Goal: Transaction & Acquisition: Purchase product/service

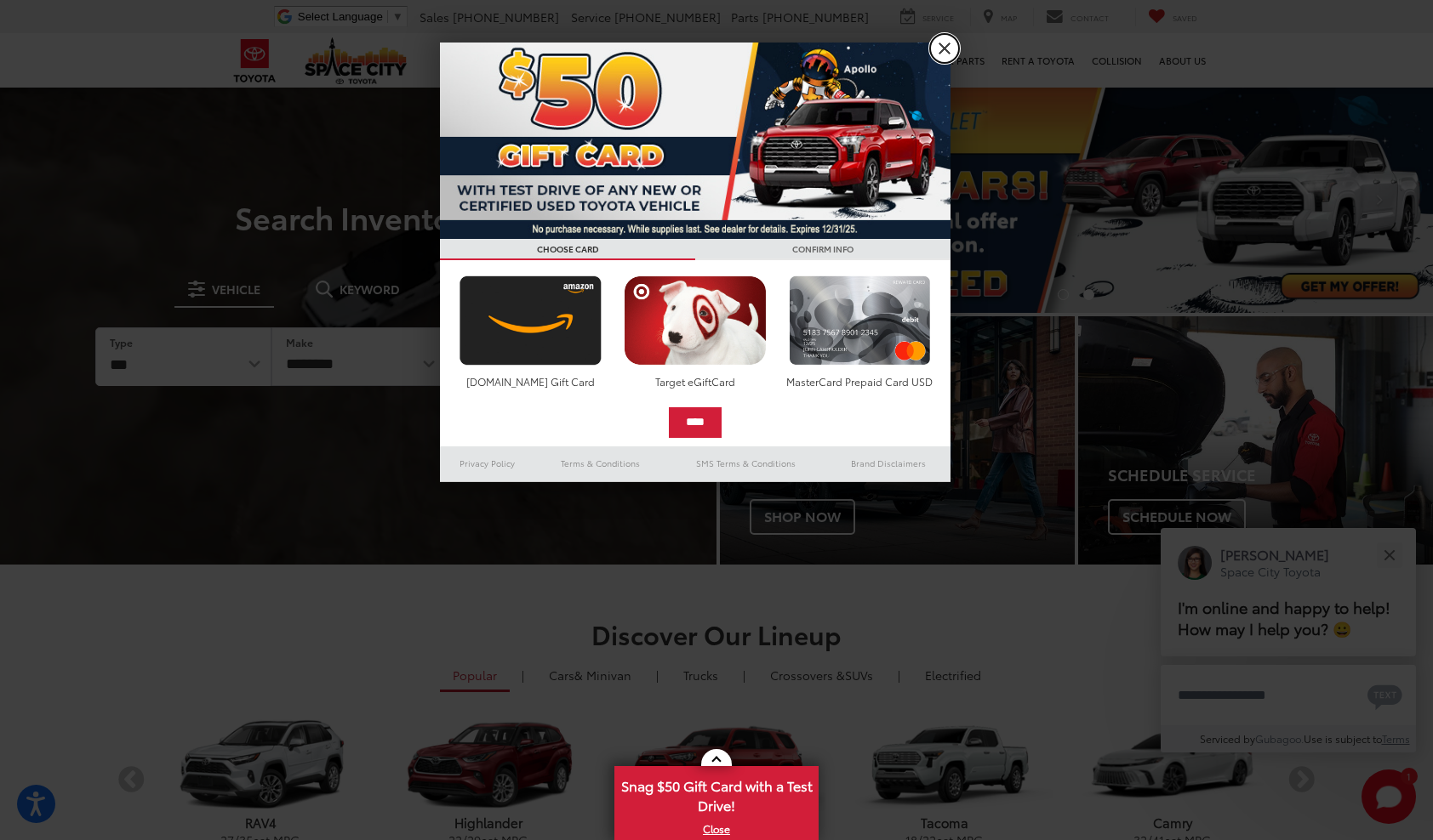
click at [946, 51] on link "X" at bounding box center [944, 48] width 29 height 29
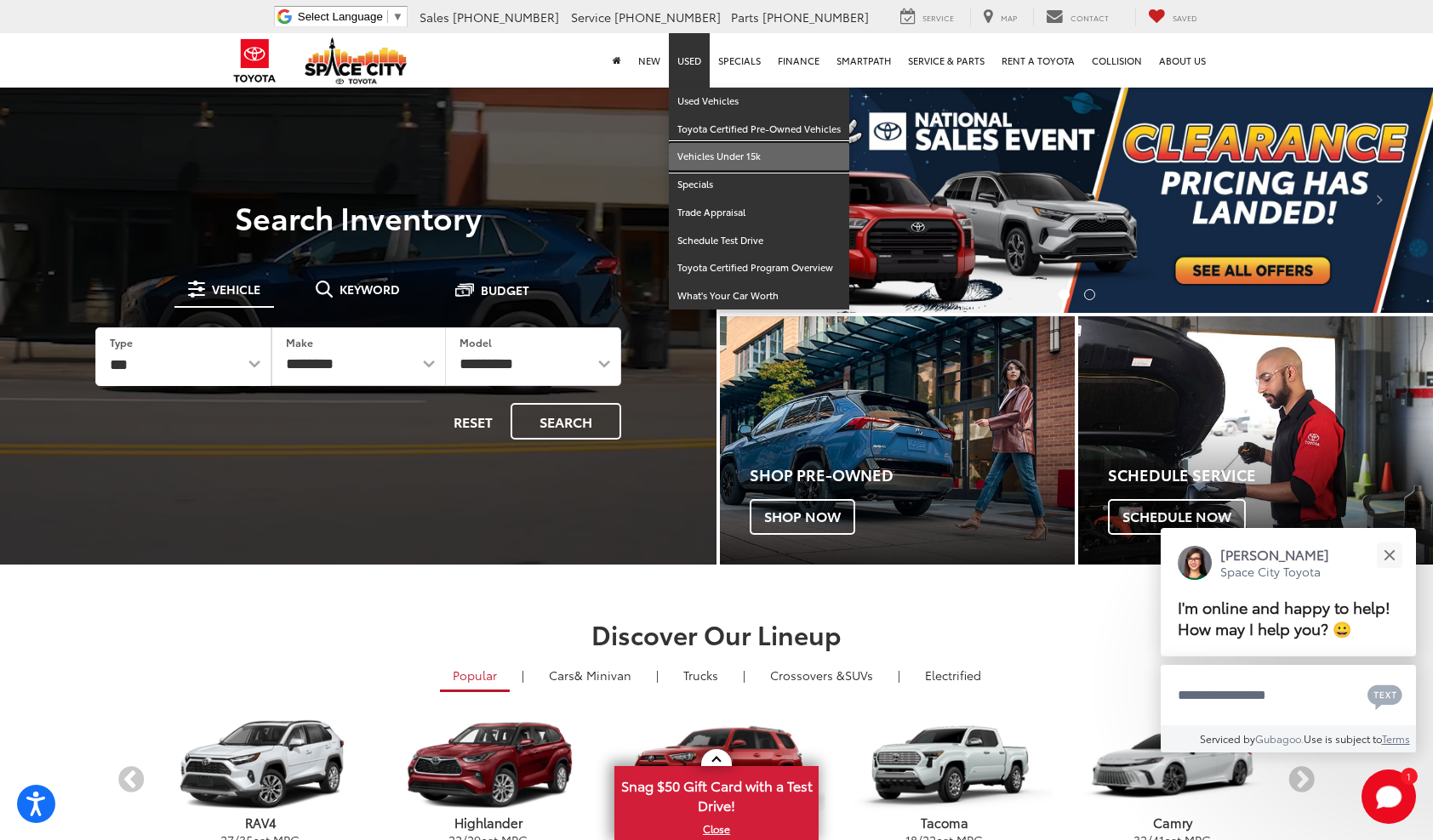
click at [715, 160] on link "Vehicles Under 15k" at bounding box center [759, 156] width 181 height 28
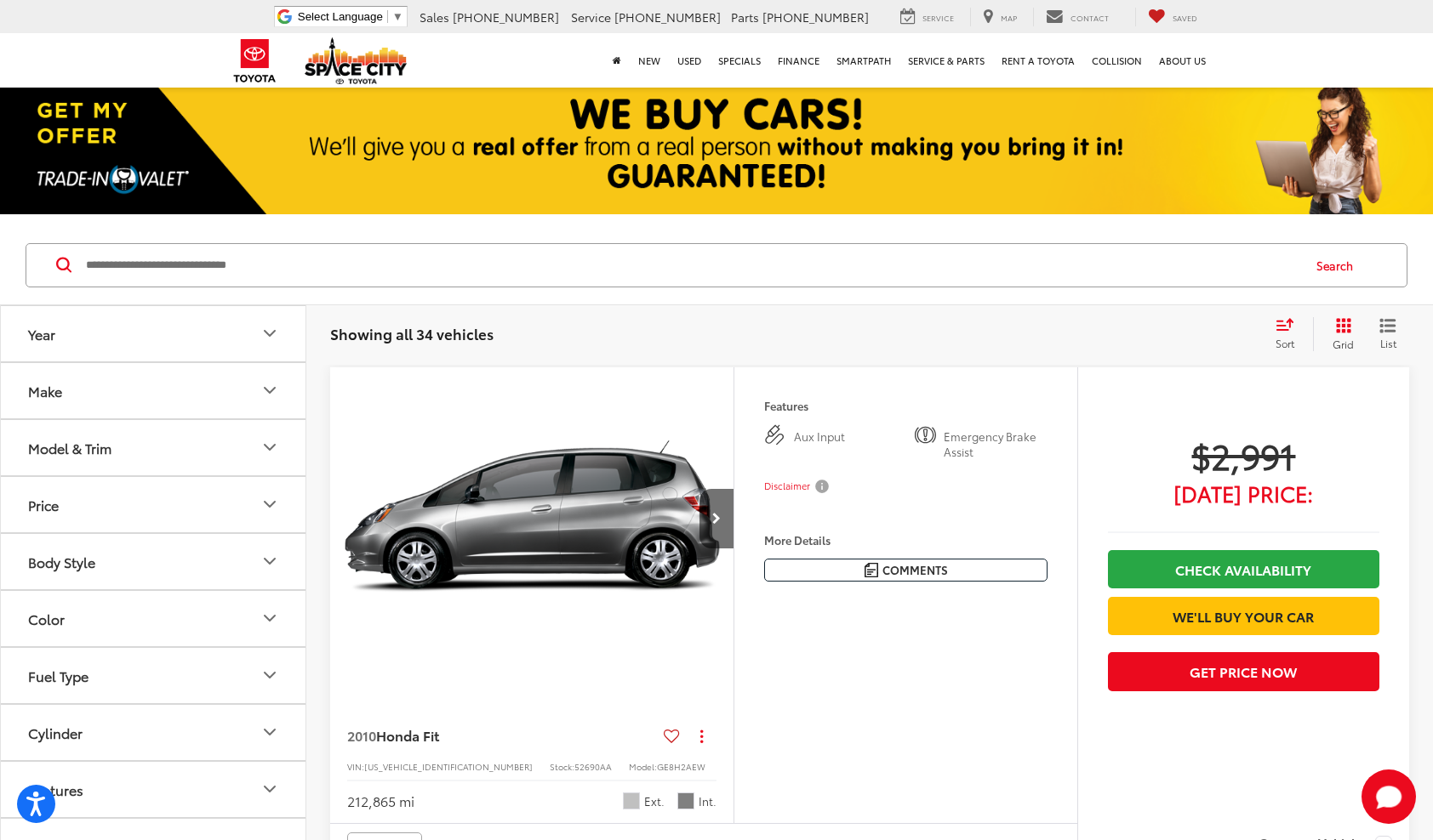
scroll to position [170, 0]
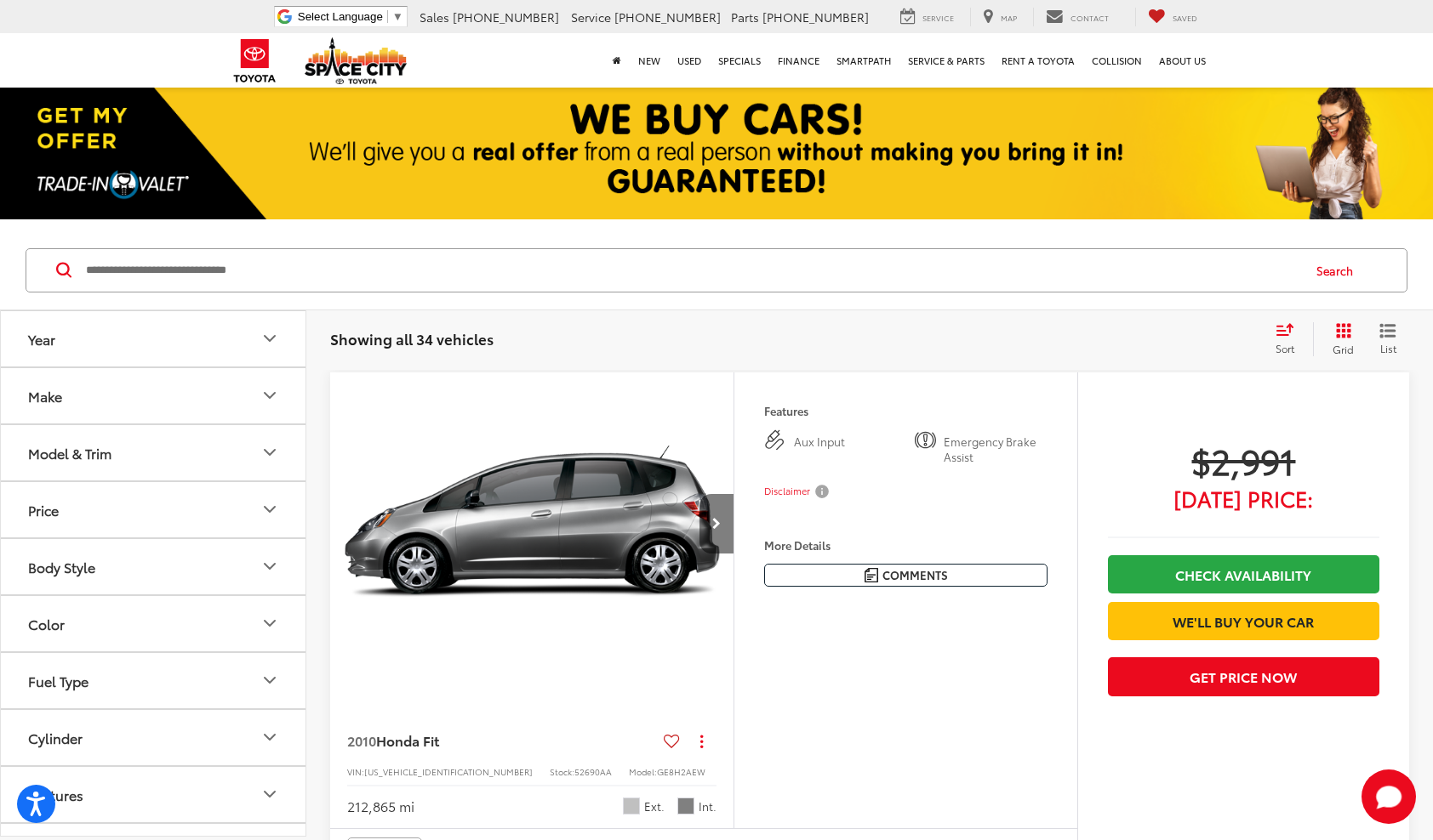
click at [727, 519] on button "Next image" at bounding box center [716, 523] width 34 height 60
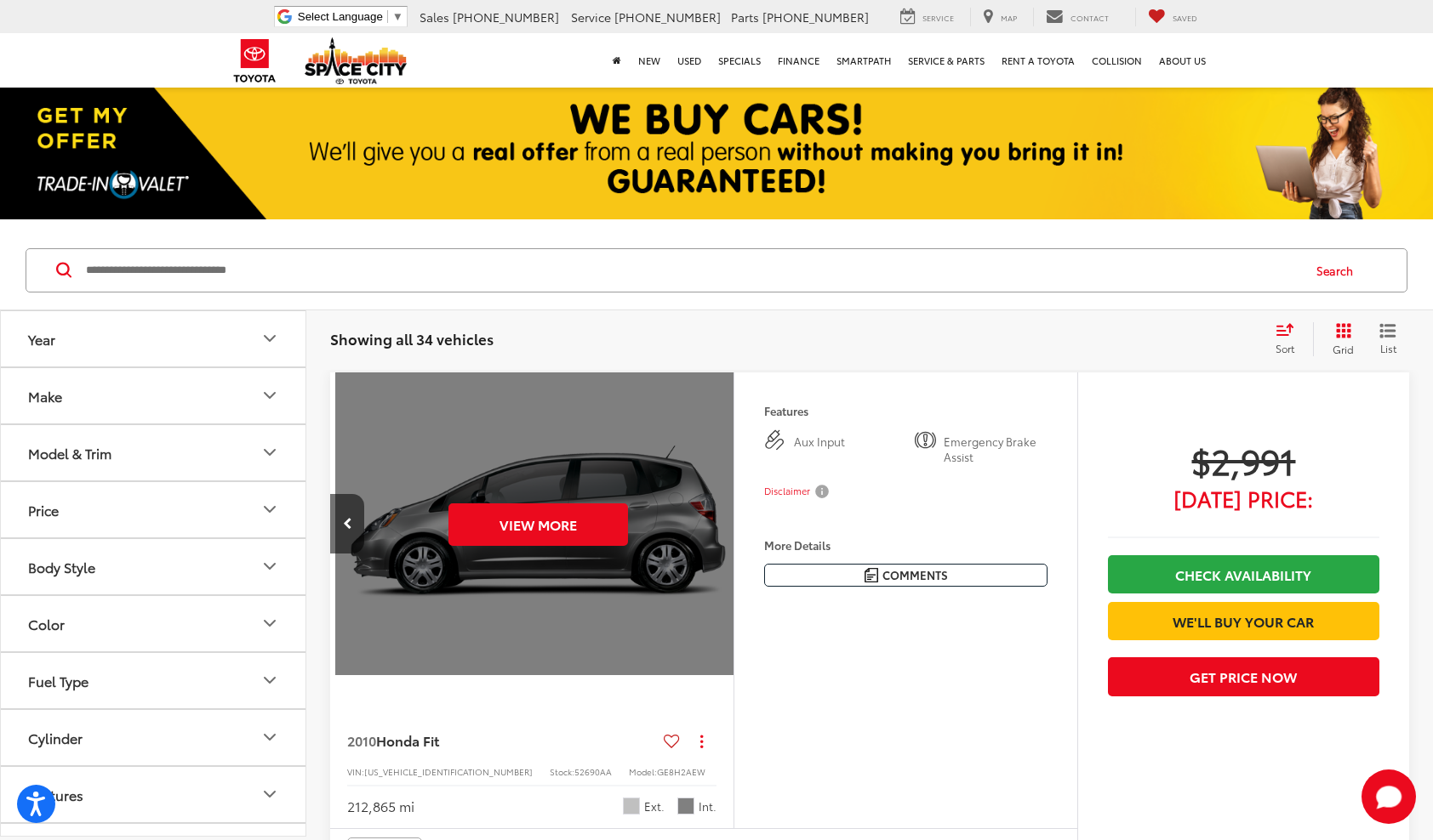
scroll to position [0, 406]
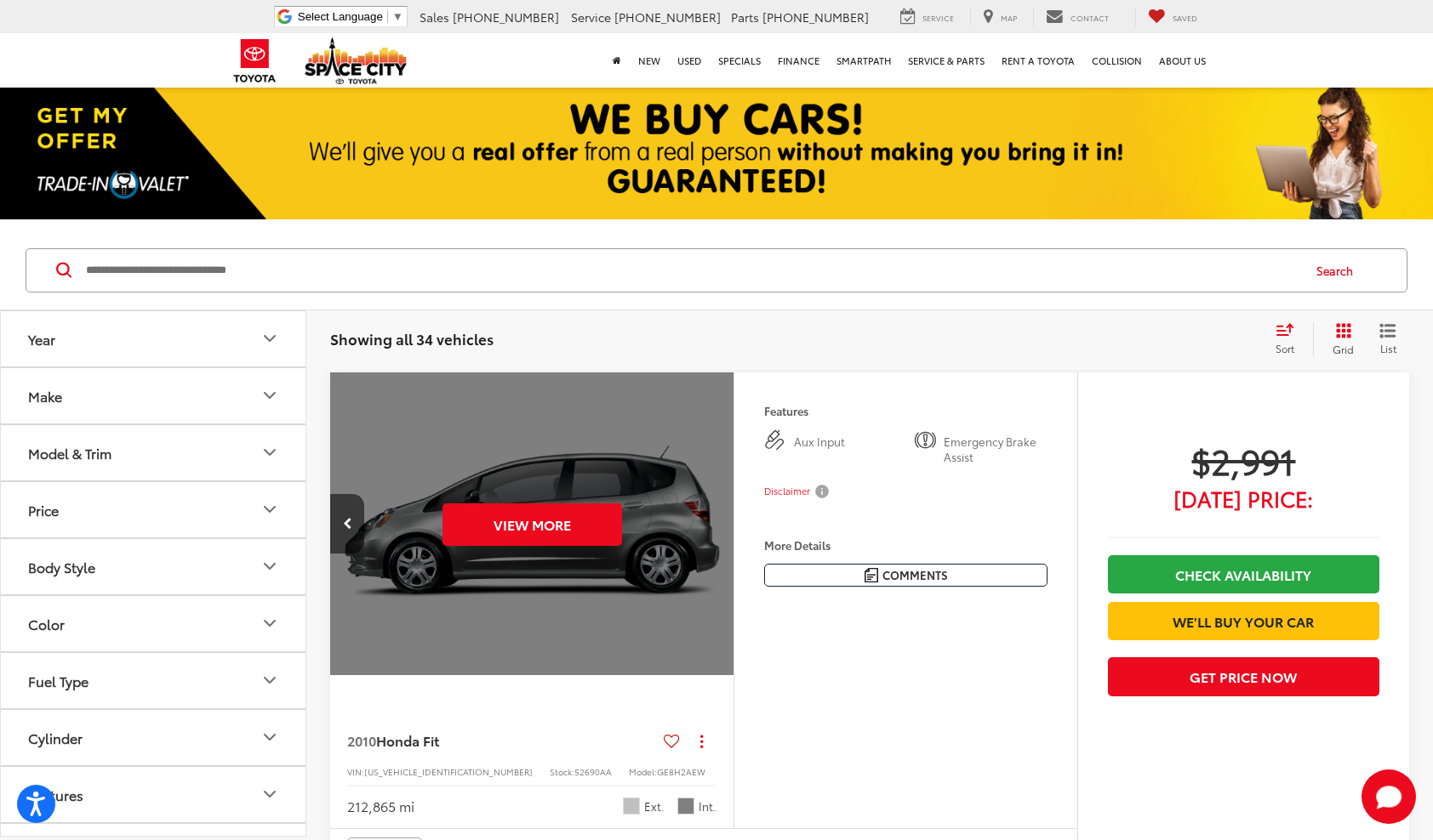
click at [726, 521] on div "View More" at bounding box center [532, 524] width 406 height 305
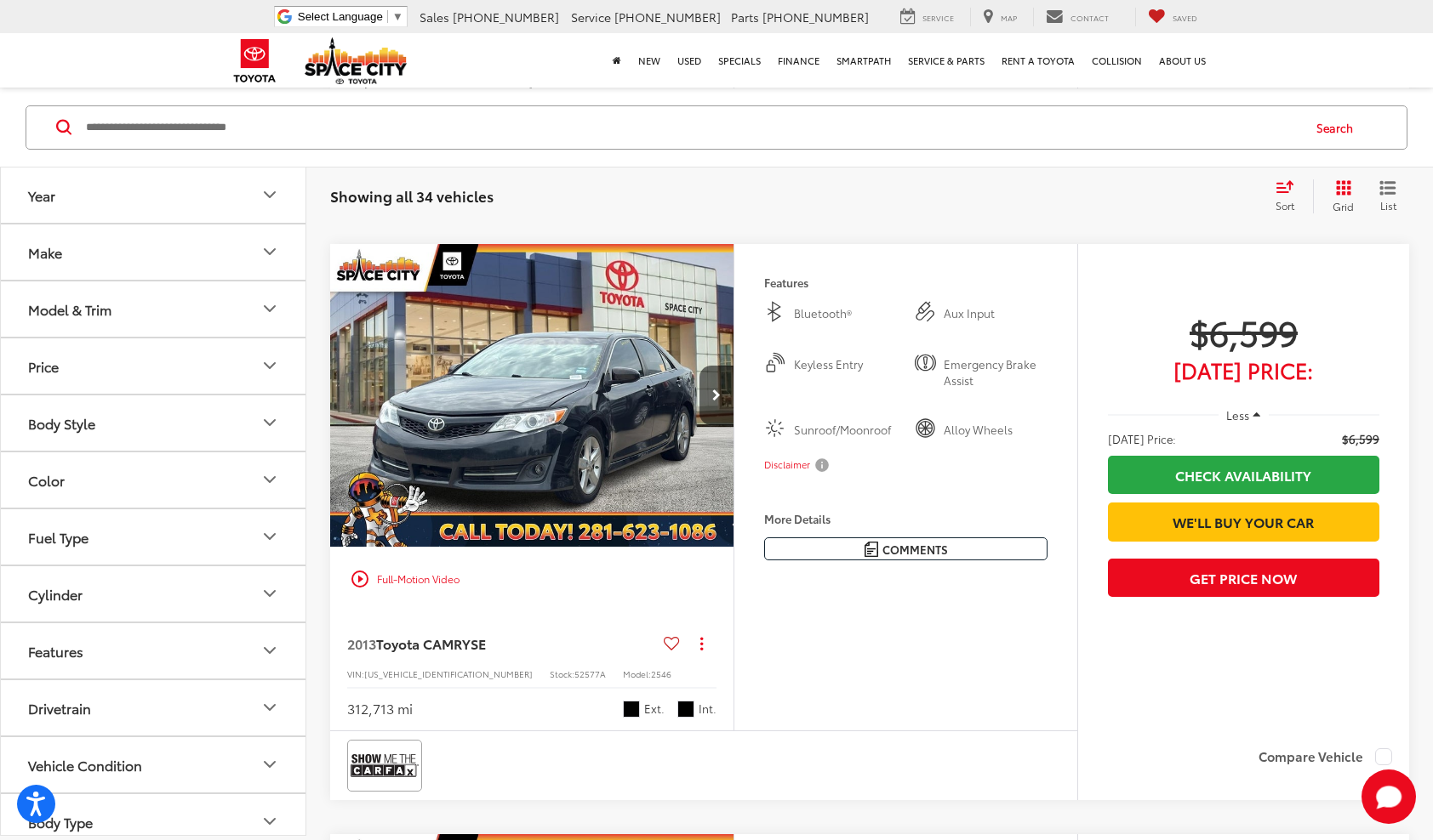
scroll to position [3741, 0]
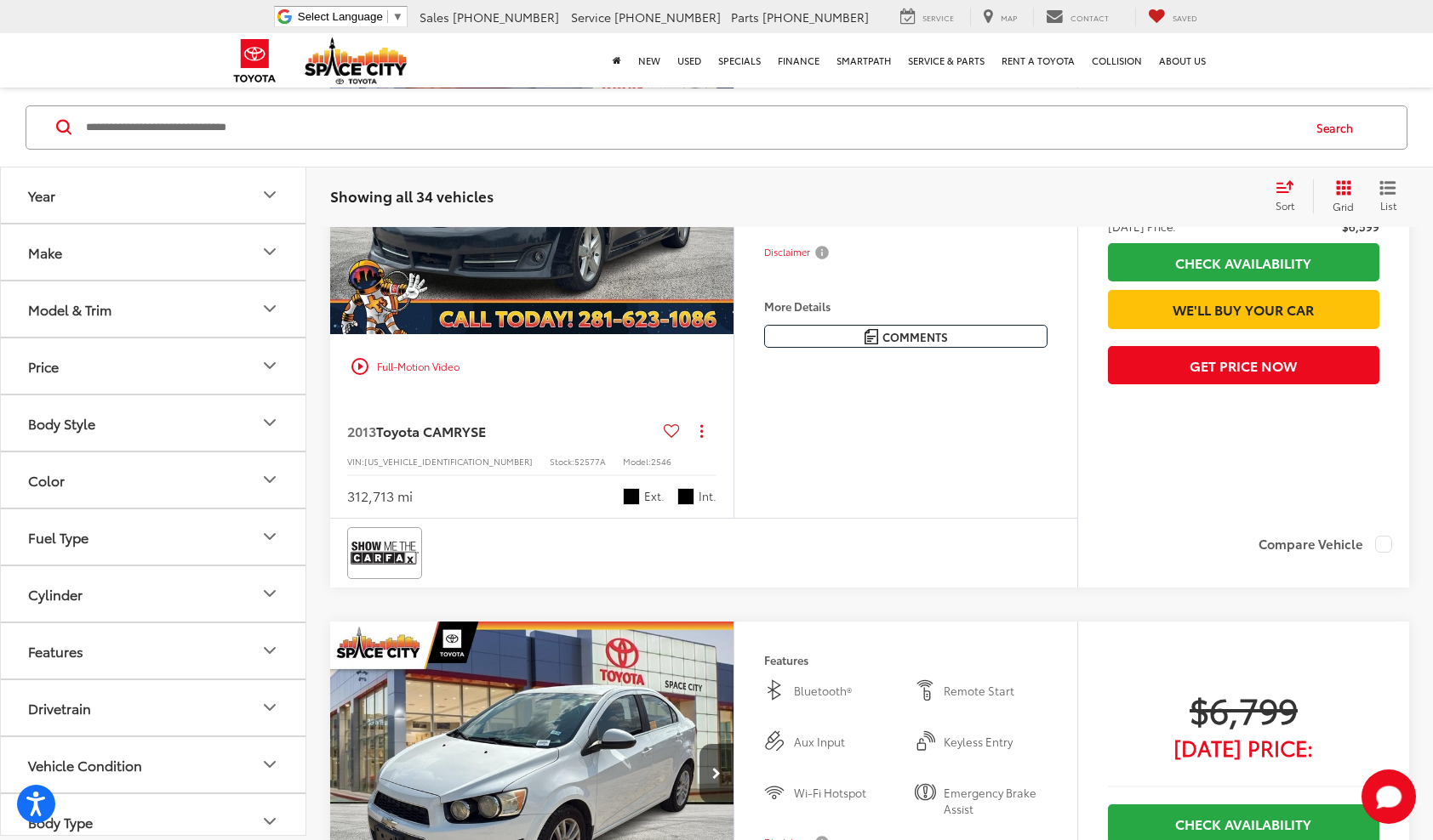
click at [706, 212] on button "Next image" at bounding box center [716, 183] width 34 height 60
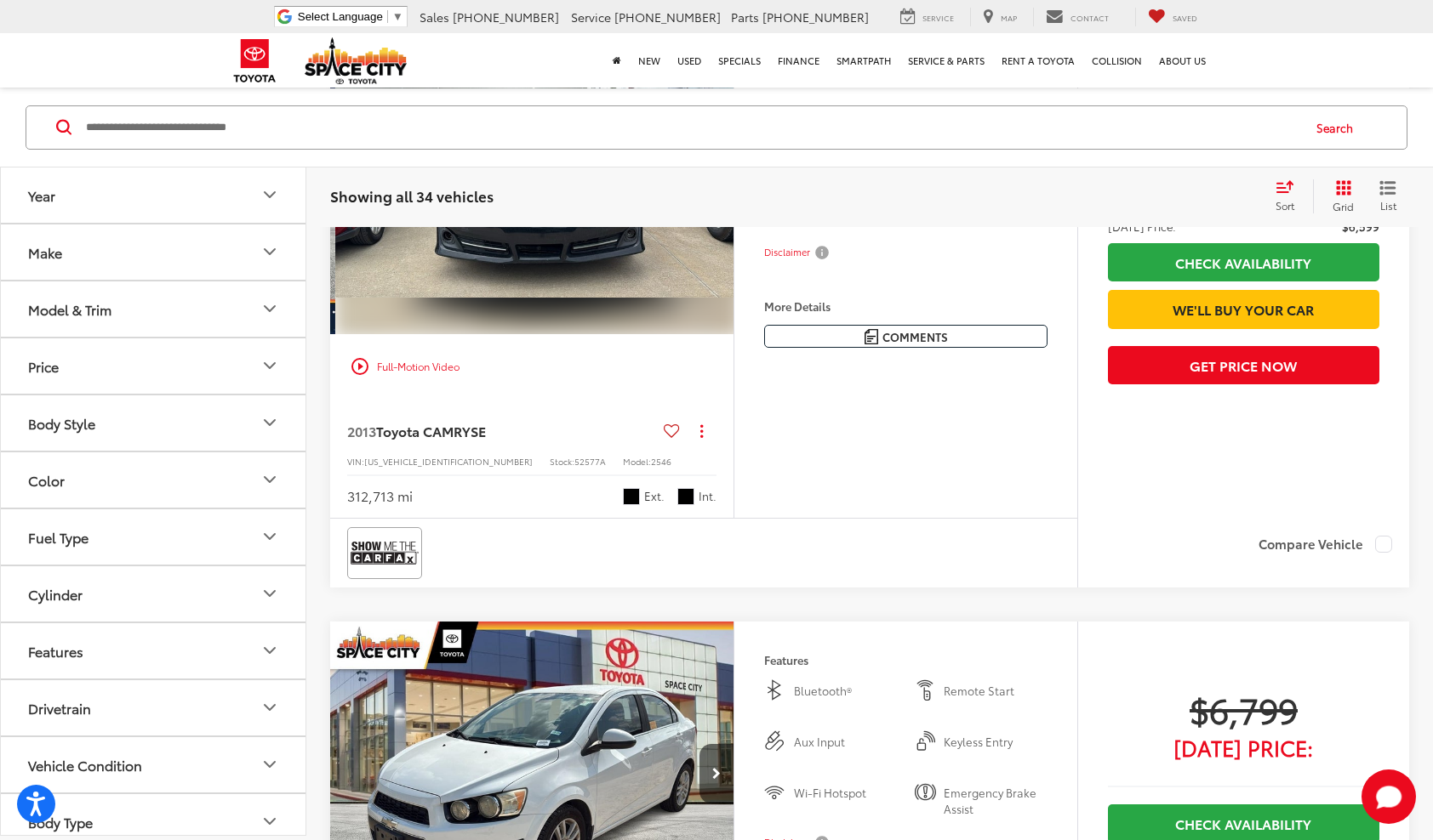
scroll to position [0, 406]
click at [710, 212] on button "Next image" at bounding box center [716, 183] width 34 height 60
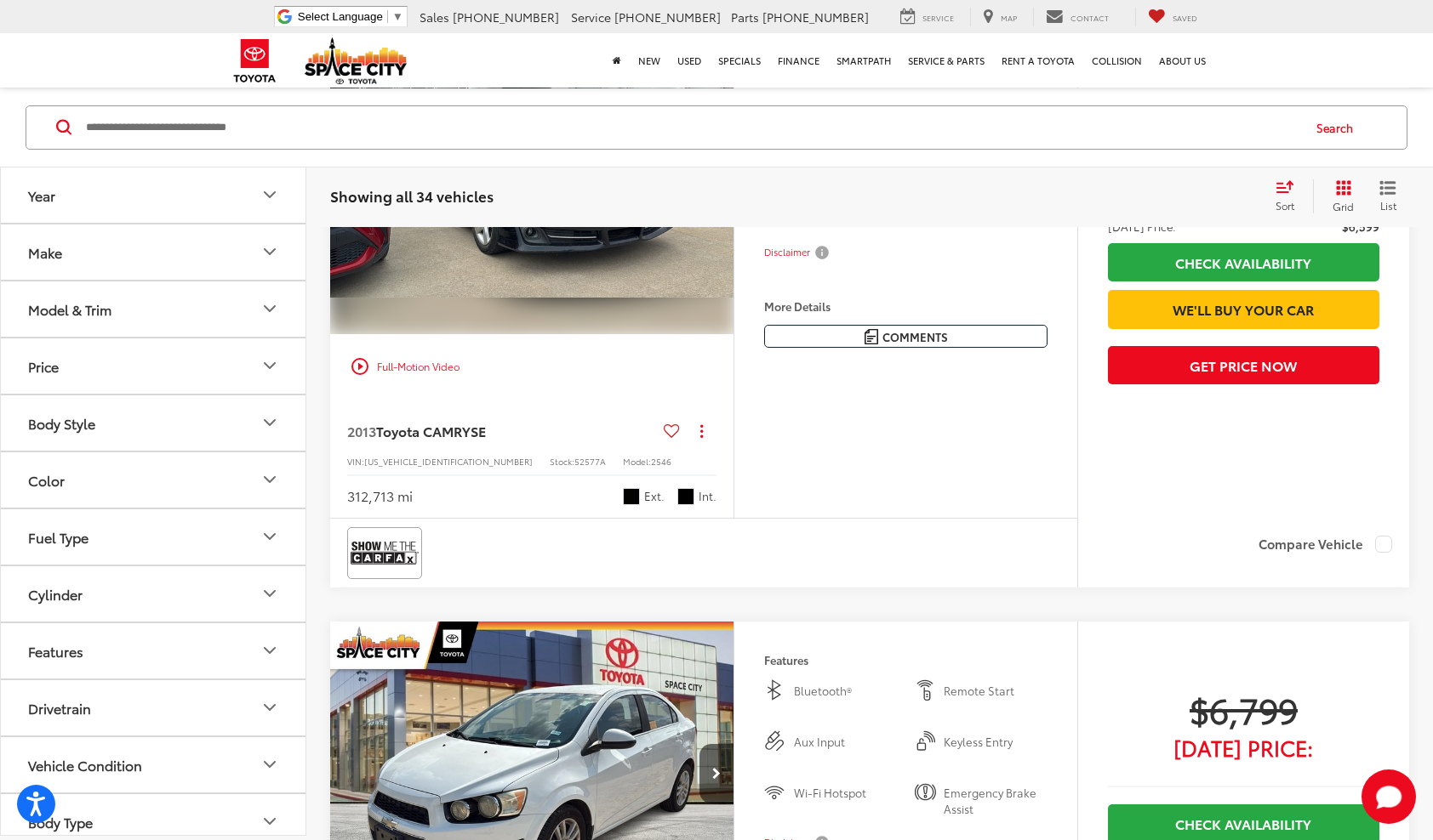
click at [710, 212] on button "Next image" at bounding box center [716, 183] width 34 height 60
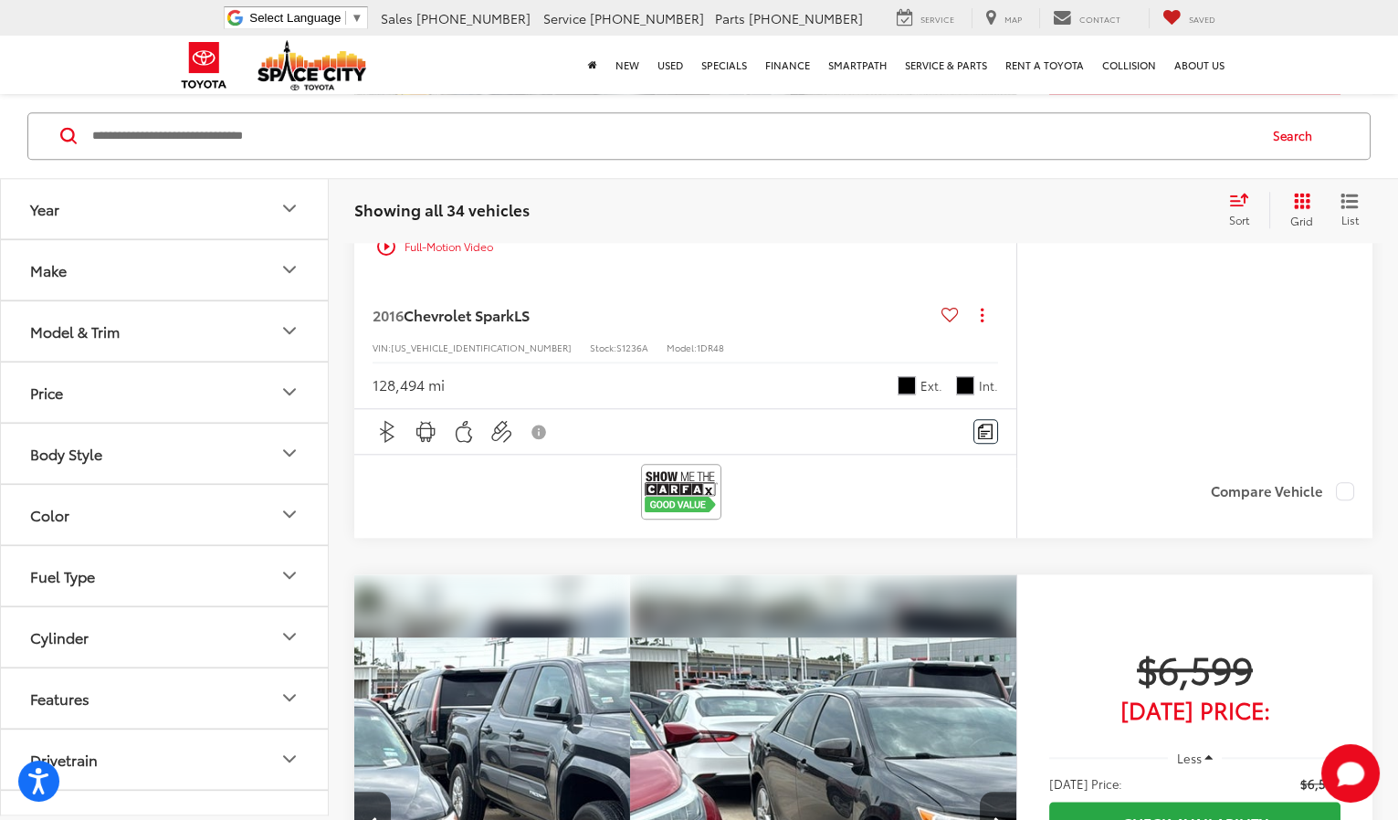
scroll to position [4352, 0]
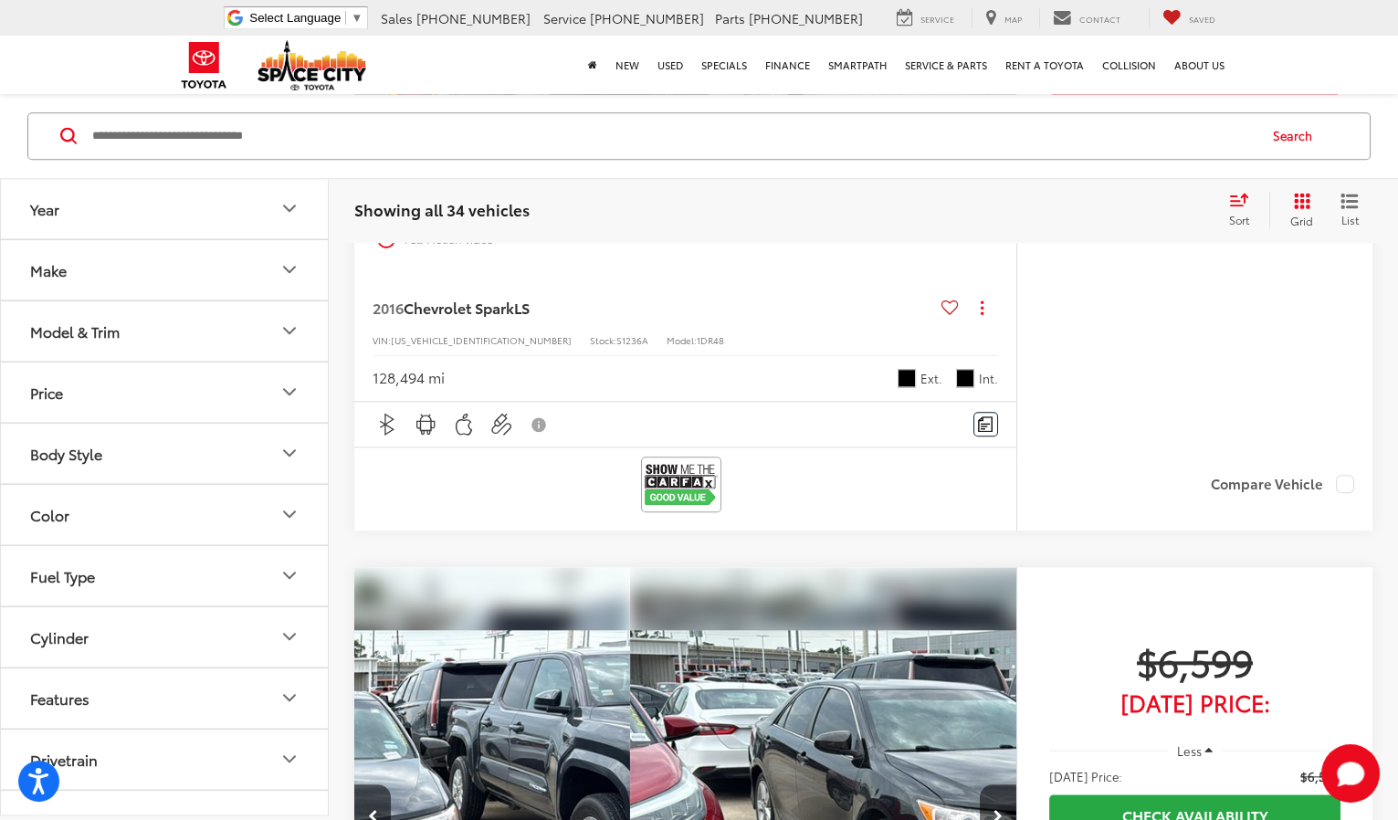
drag, startPoint x: 1096, startPoint y: 3, endPoint x: 876, endPoint y: 654, distance: 686.9
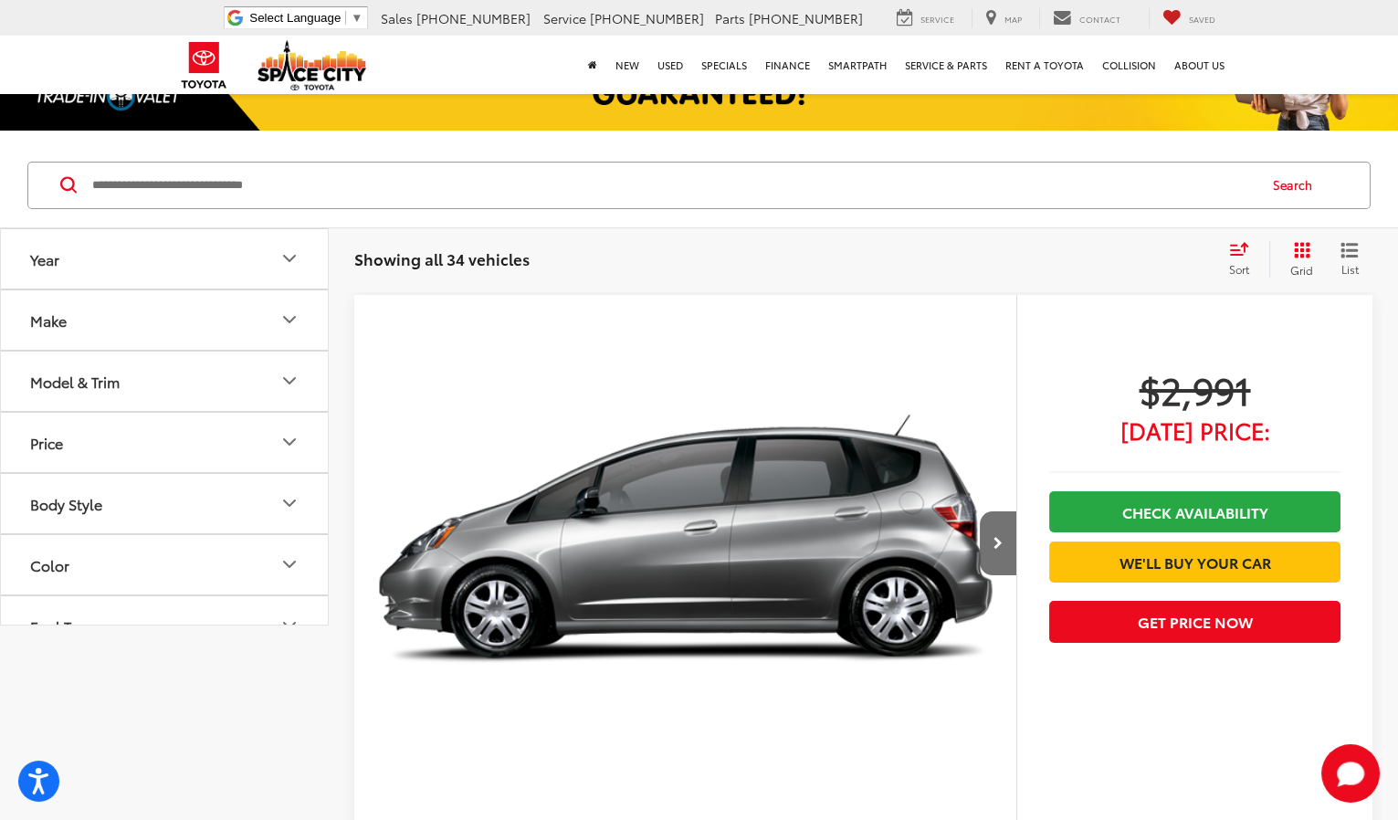
scroll to position [285, 0]
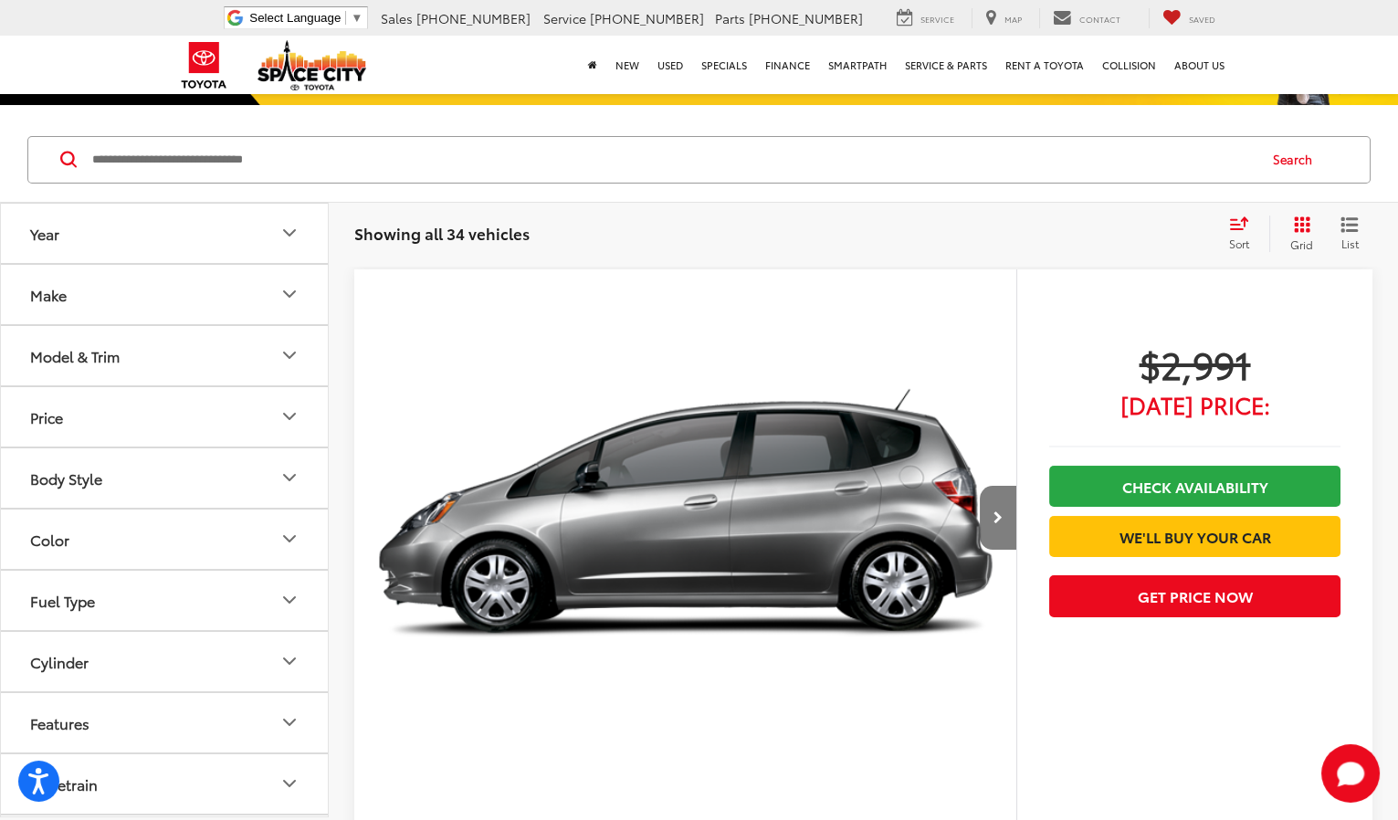
click at [993, 511] on icon "Next image" at bounding box center [997, 517] width 9 height 13
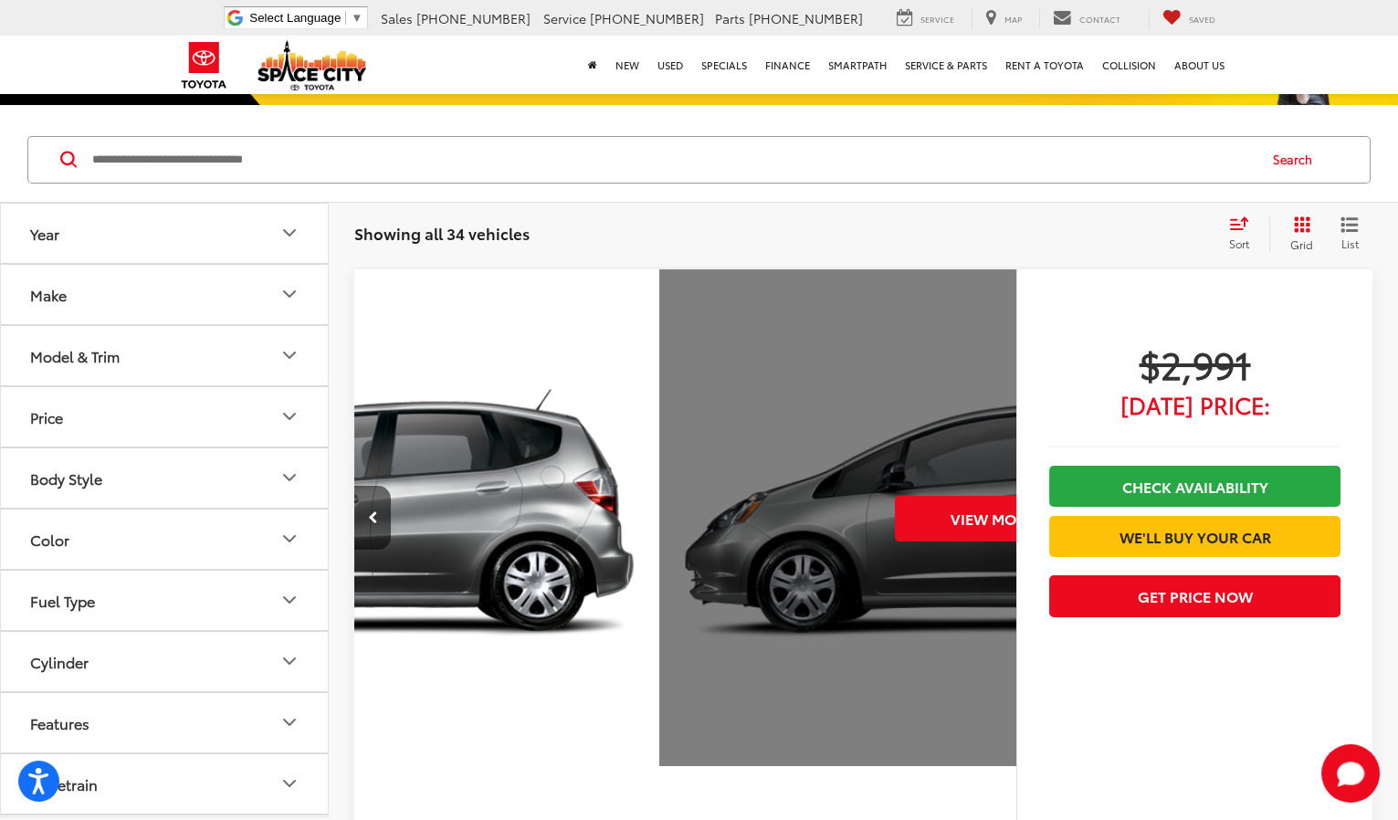
scroll to position [0, 360]
click at [690, 405] on div "View More" at bounding box center [990, 518] width 665 height 499
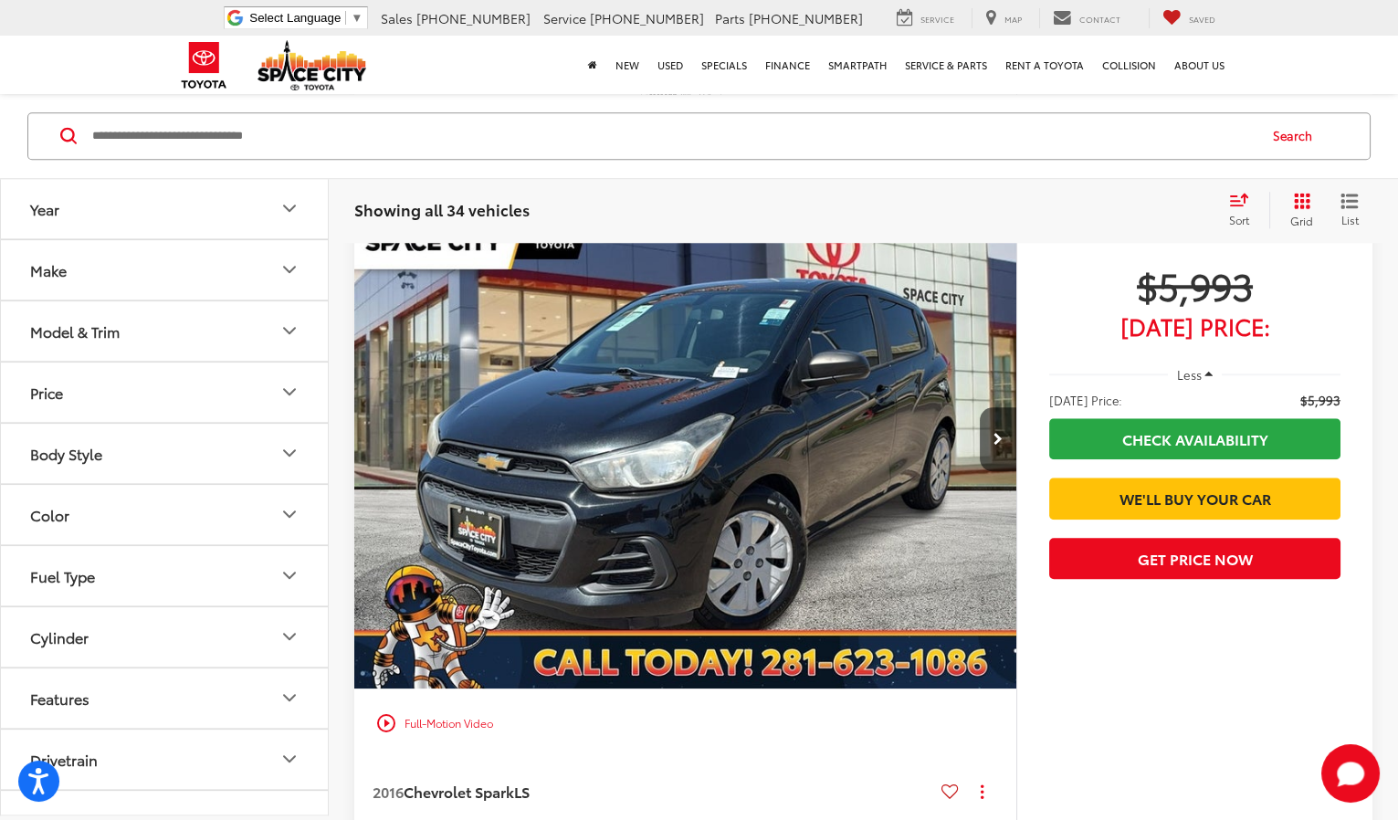
scroll to position [3606, 0]
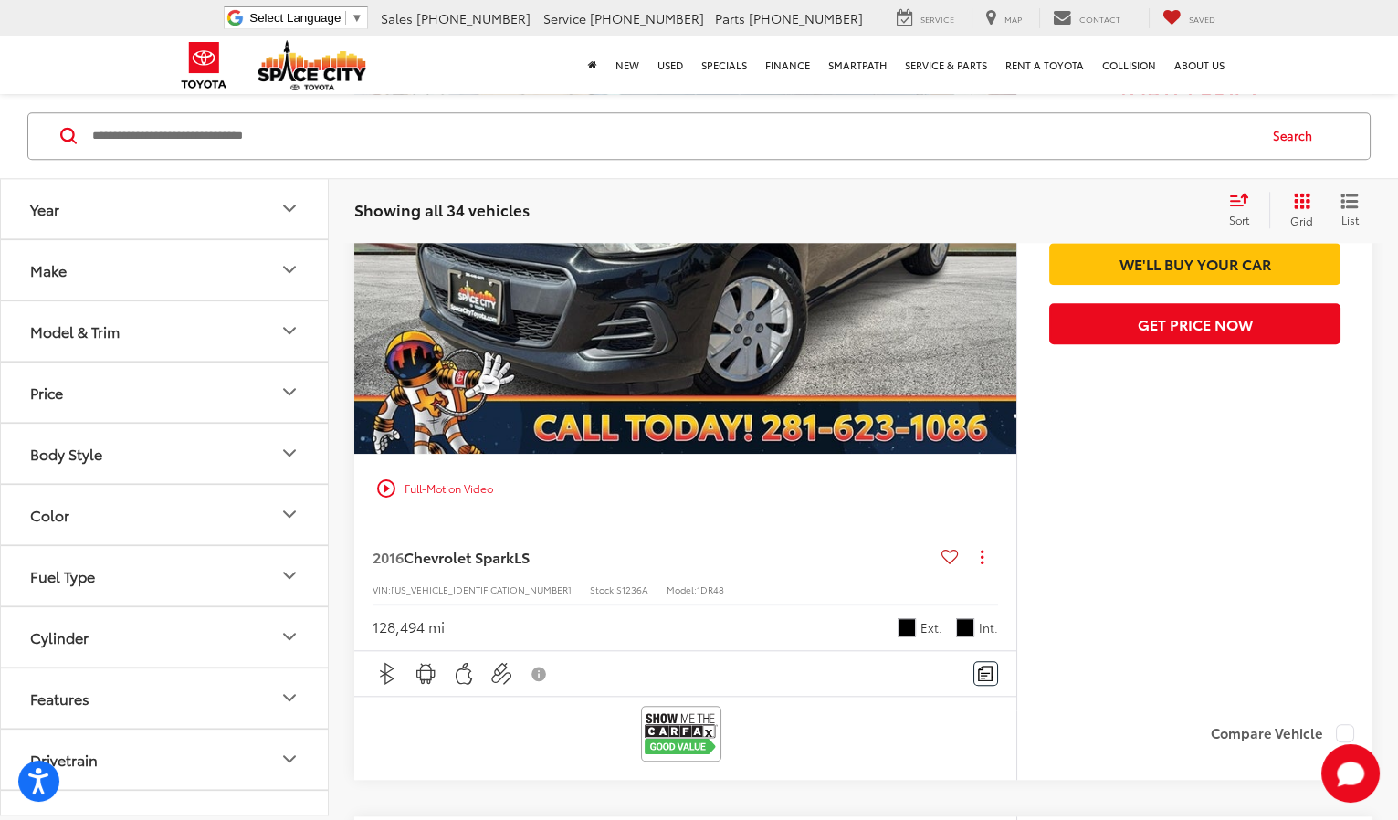
scroll to position [4186, 0]
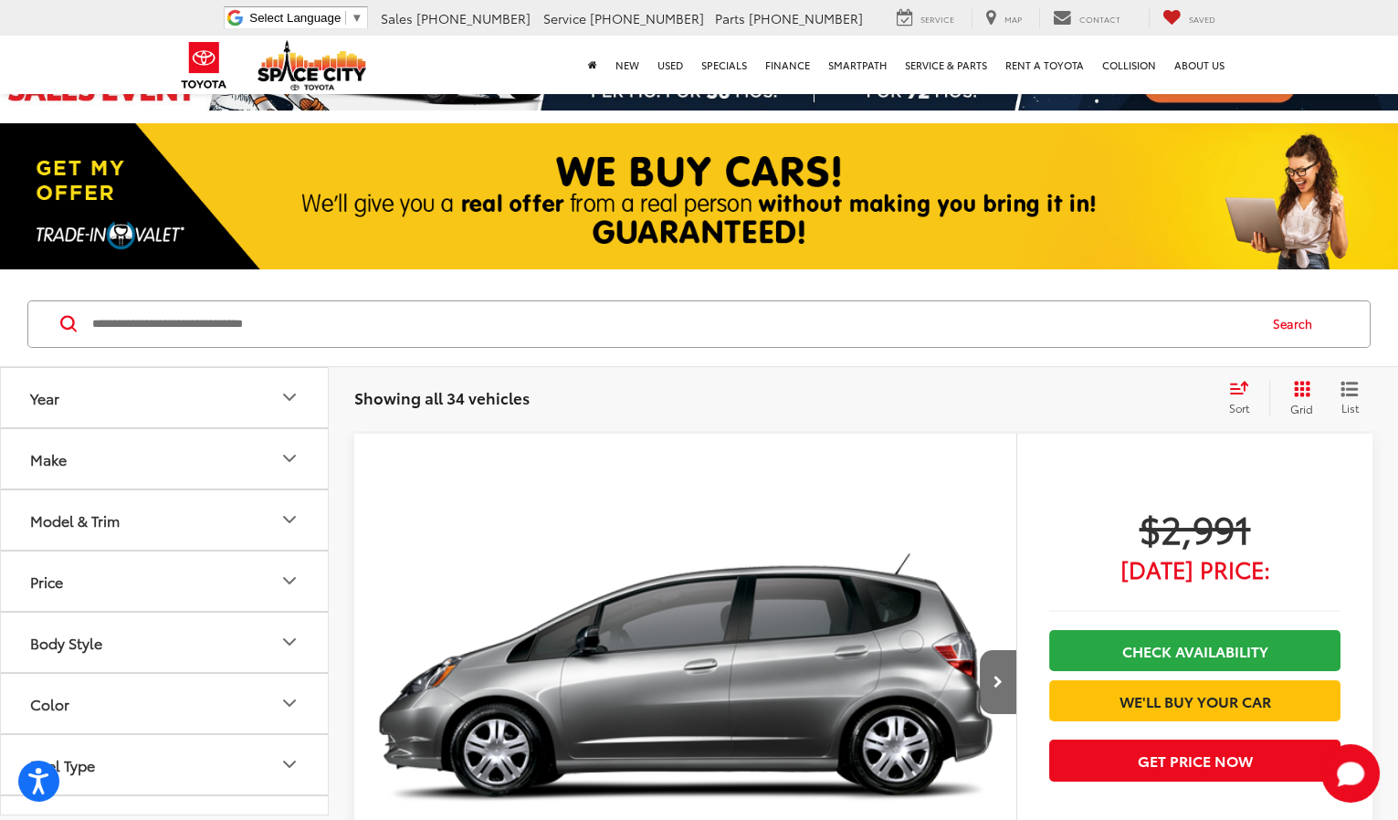
scroll to position [119, 0]
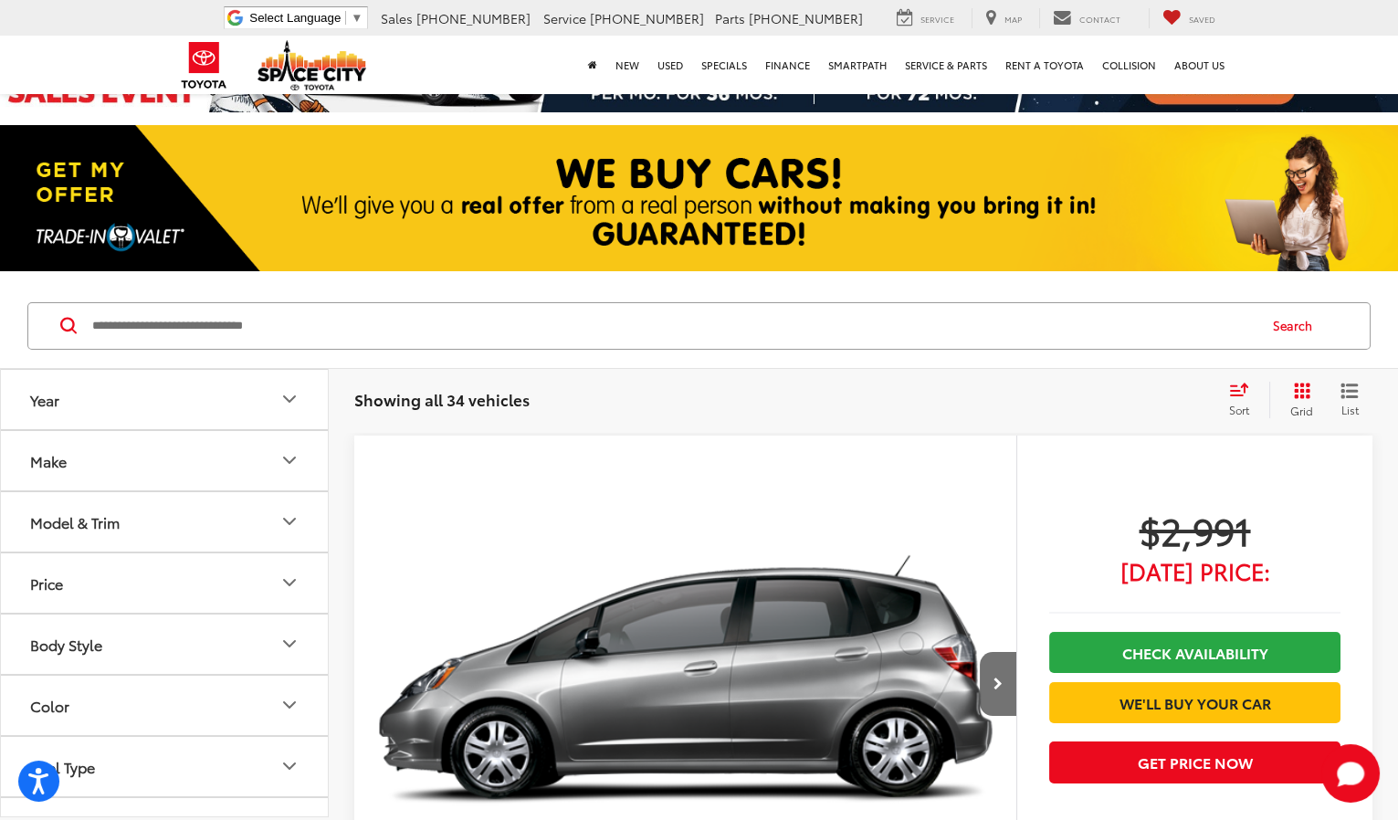
click at [478, 565] on img "2010 Honda Fit Base 0" at bounding box center [685, 685] width 665 height 499
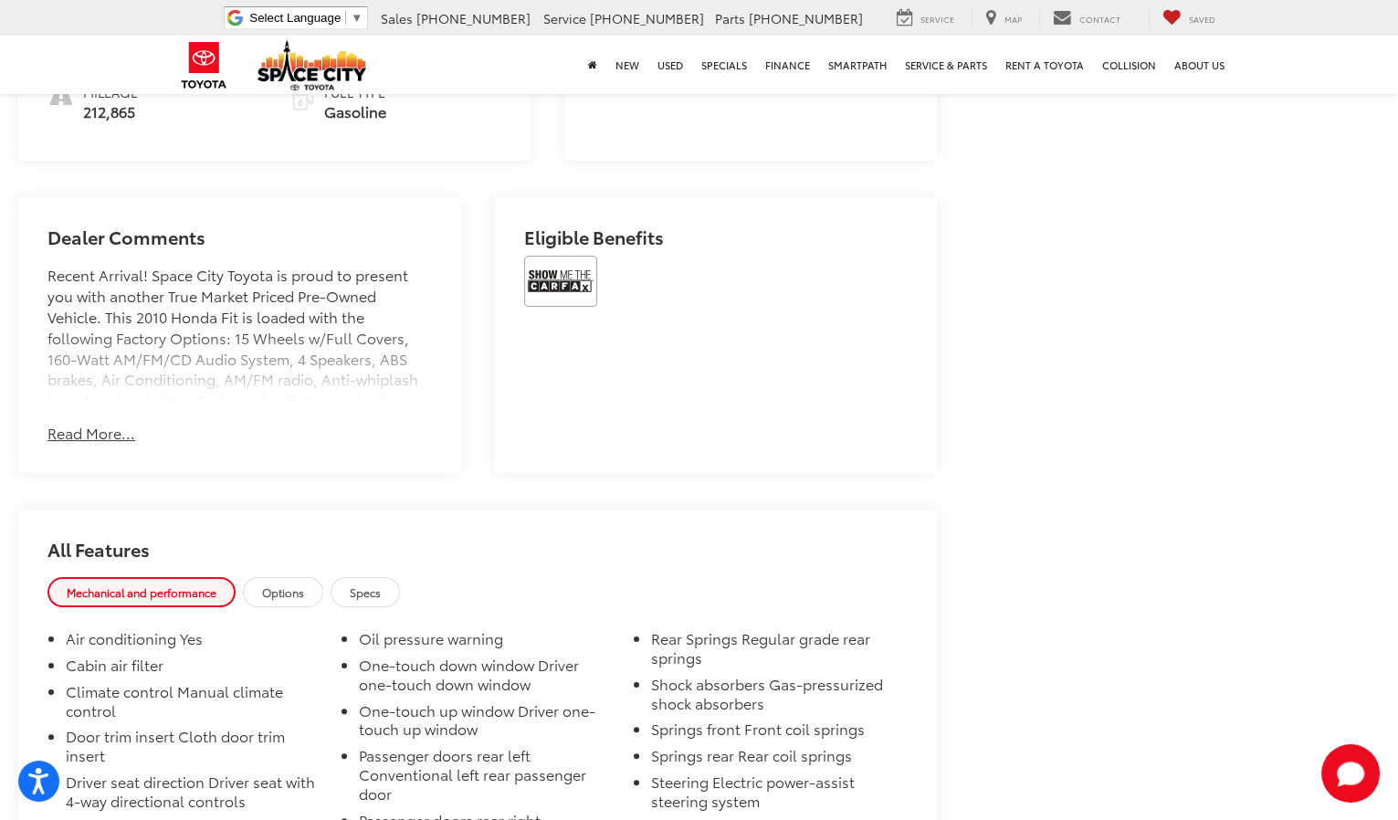
scroll to position [1161, 0]
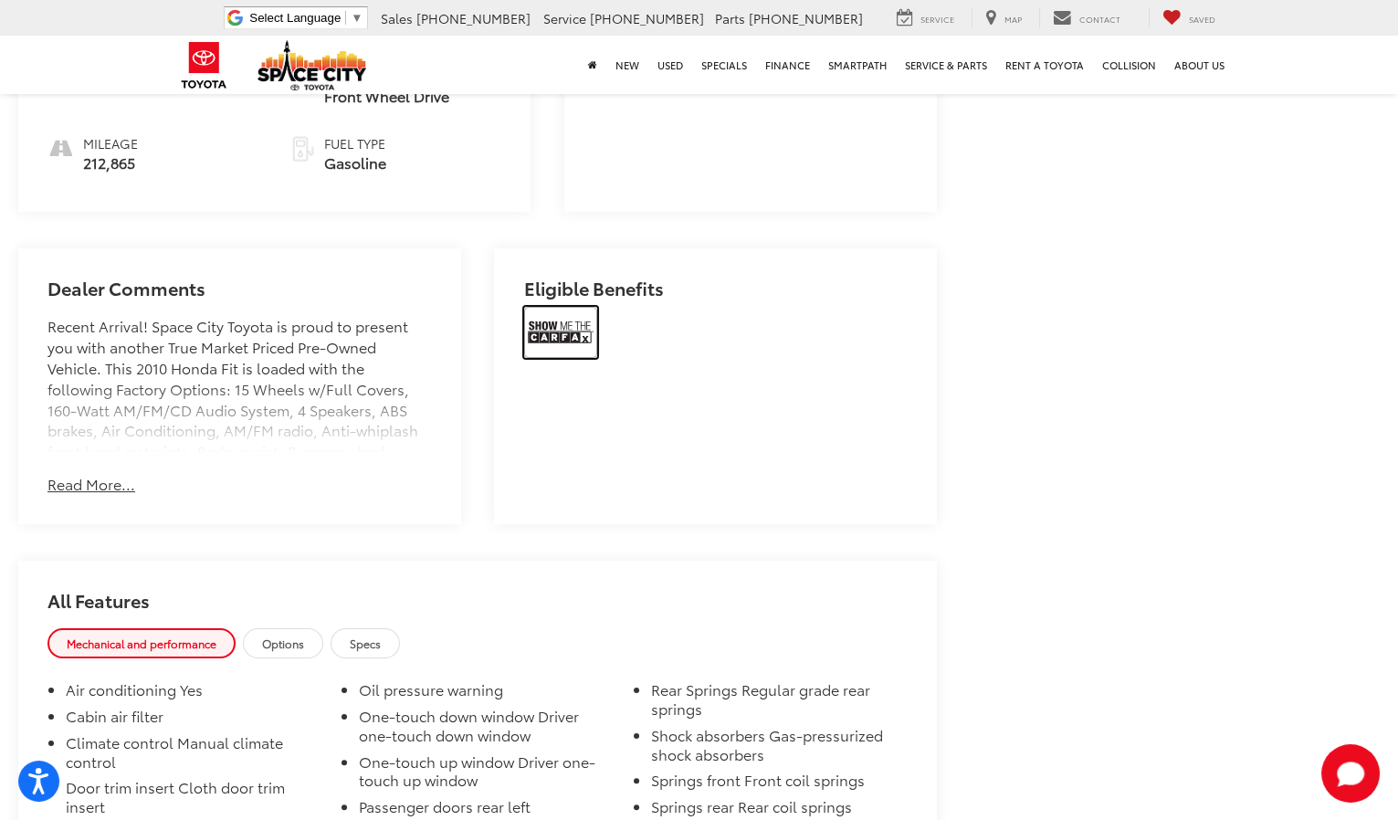
click at [562, 319] on img at bounding box center [560, 332] width 73 height 51
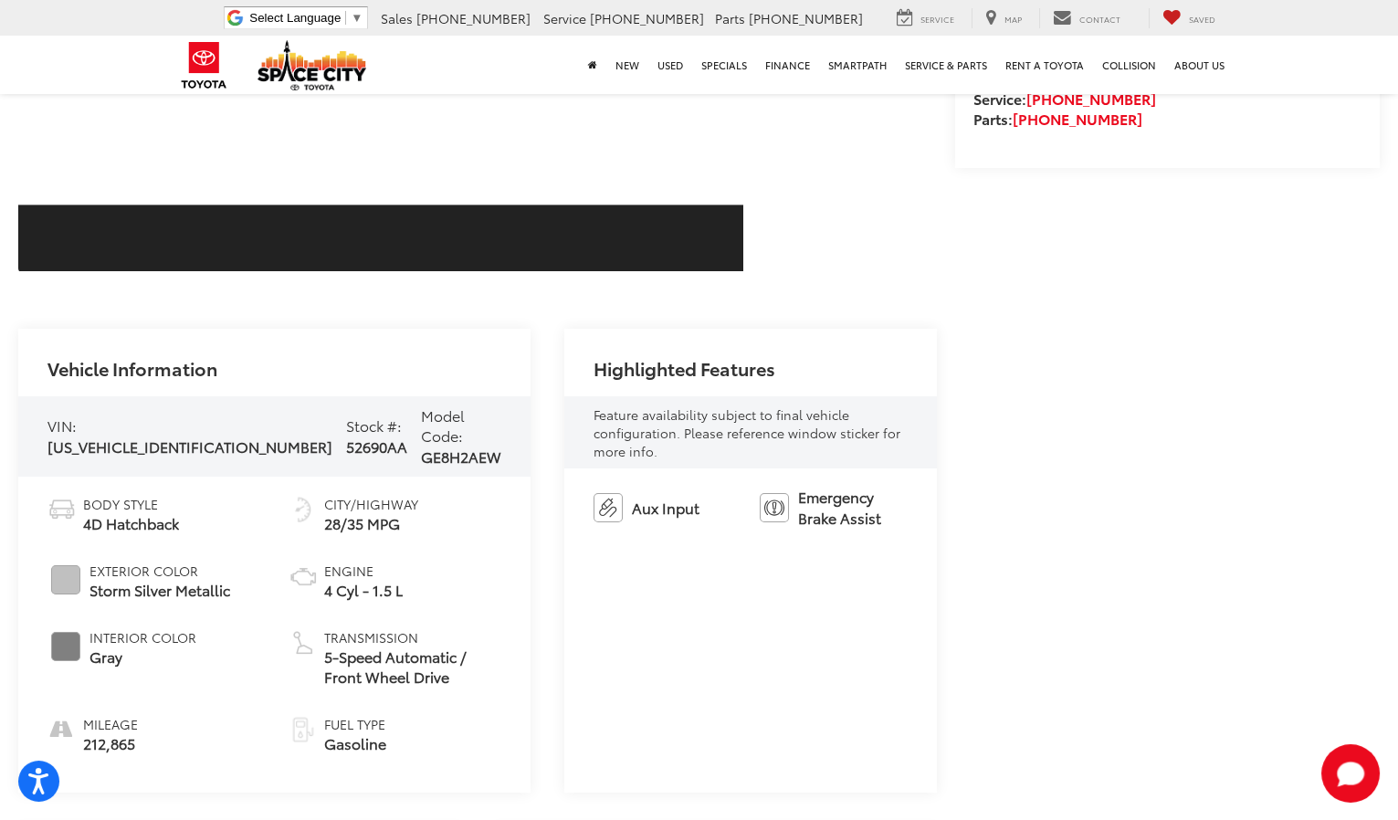
drag, startPoint x: 1027, startPoint y: 278, endPoint x: 1023, endPoint y: 268, distance: 11.5
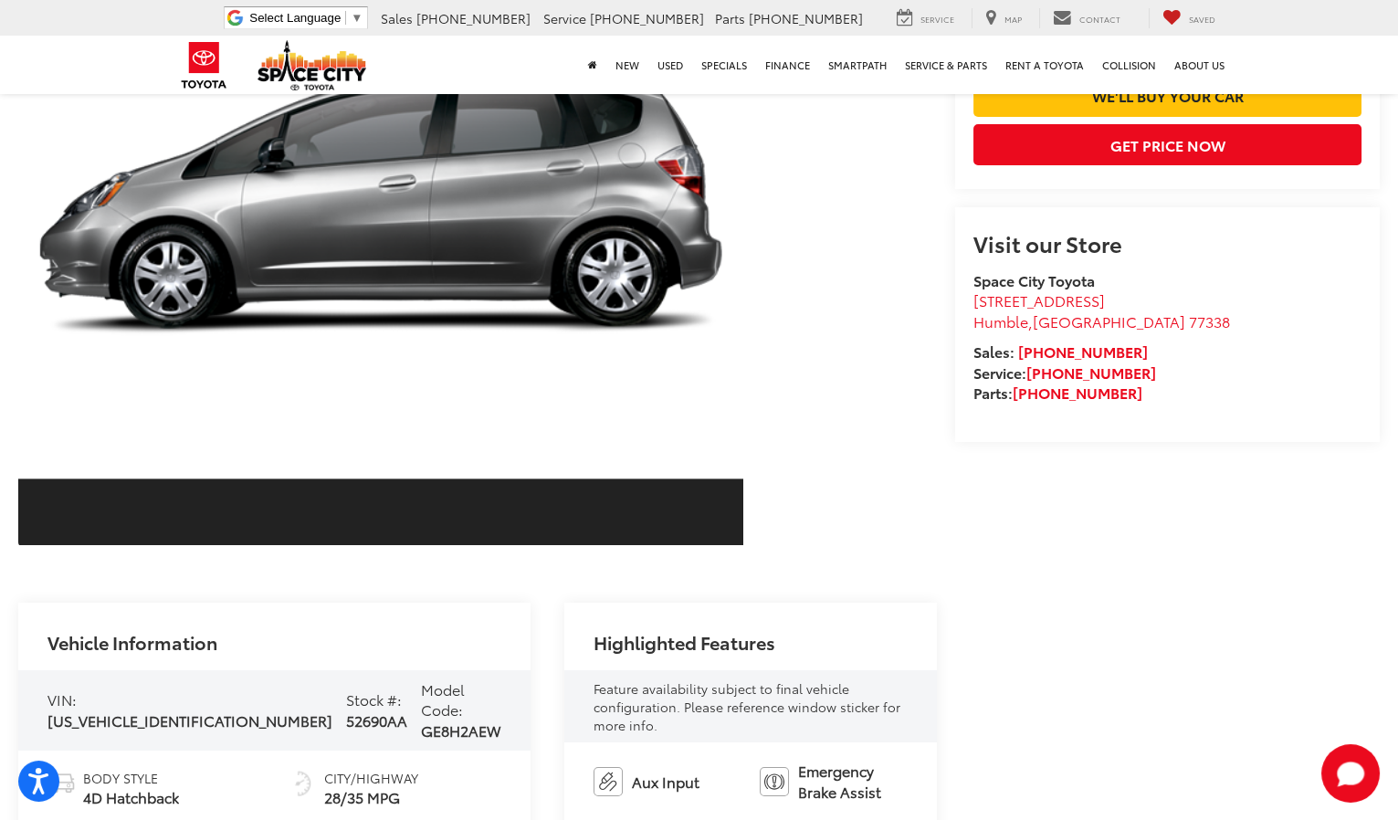
scroll to position [0, 0]
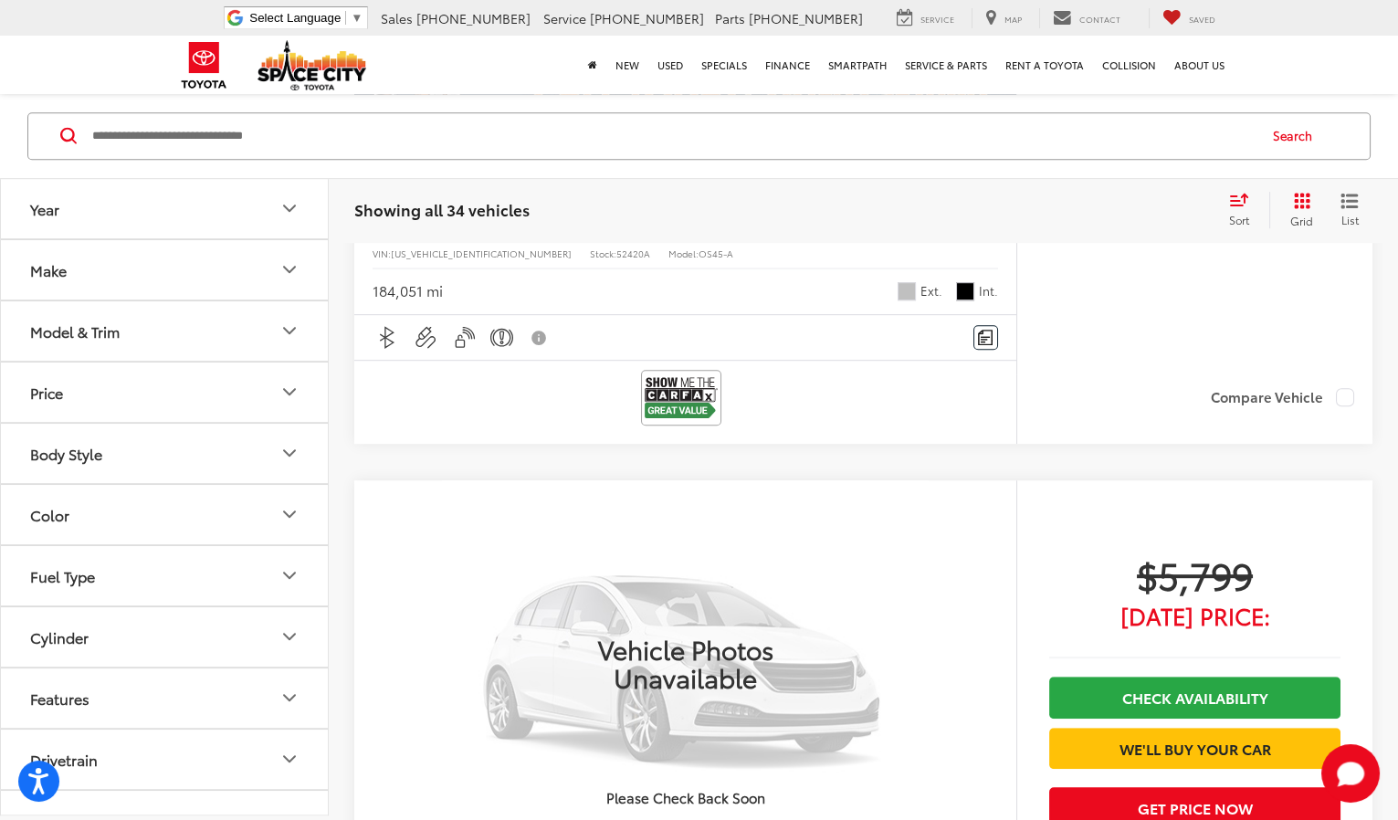
scroll to position [2440, 0]
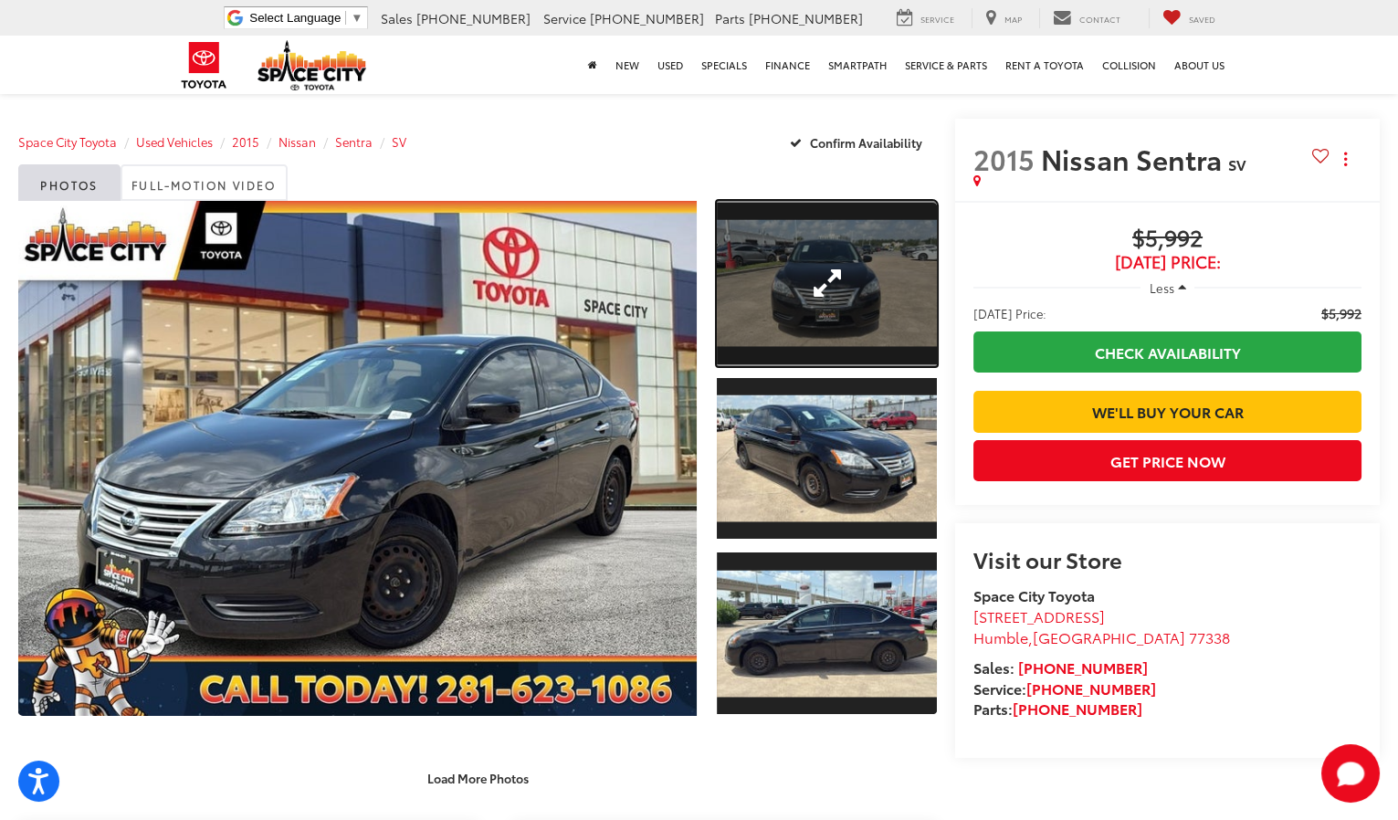
click at [838, 236] on link "Expand Photo 1" at bounding box center [827, 283] width 220 height 165
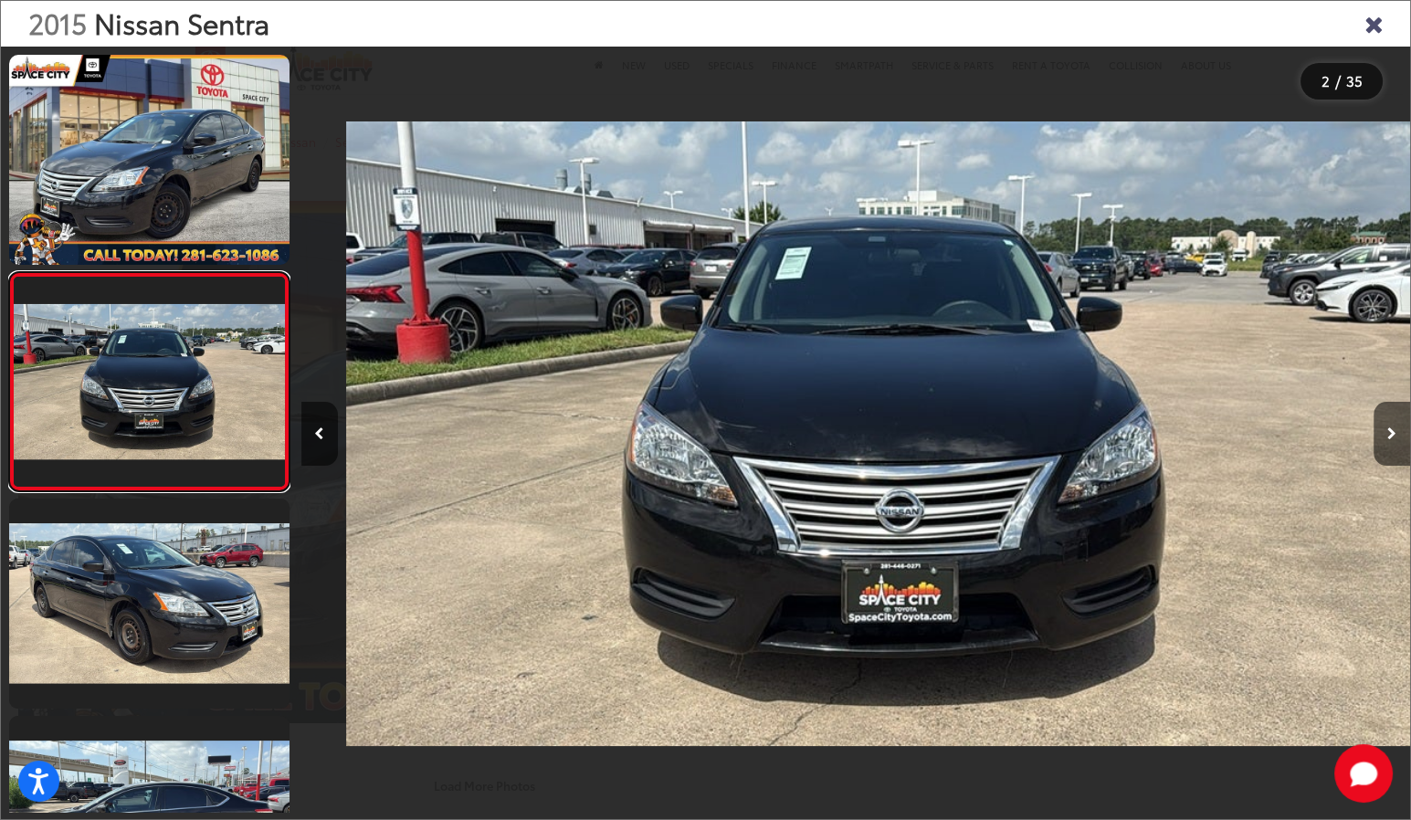
scroll to position [0, 1109]
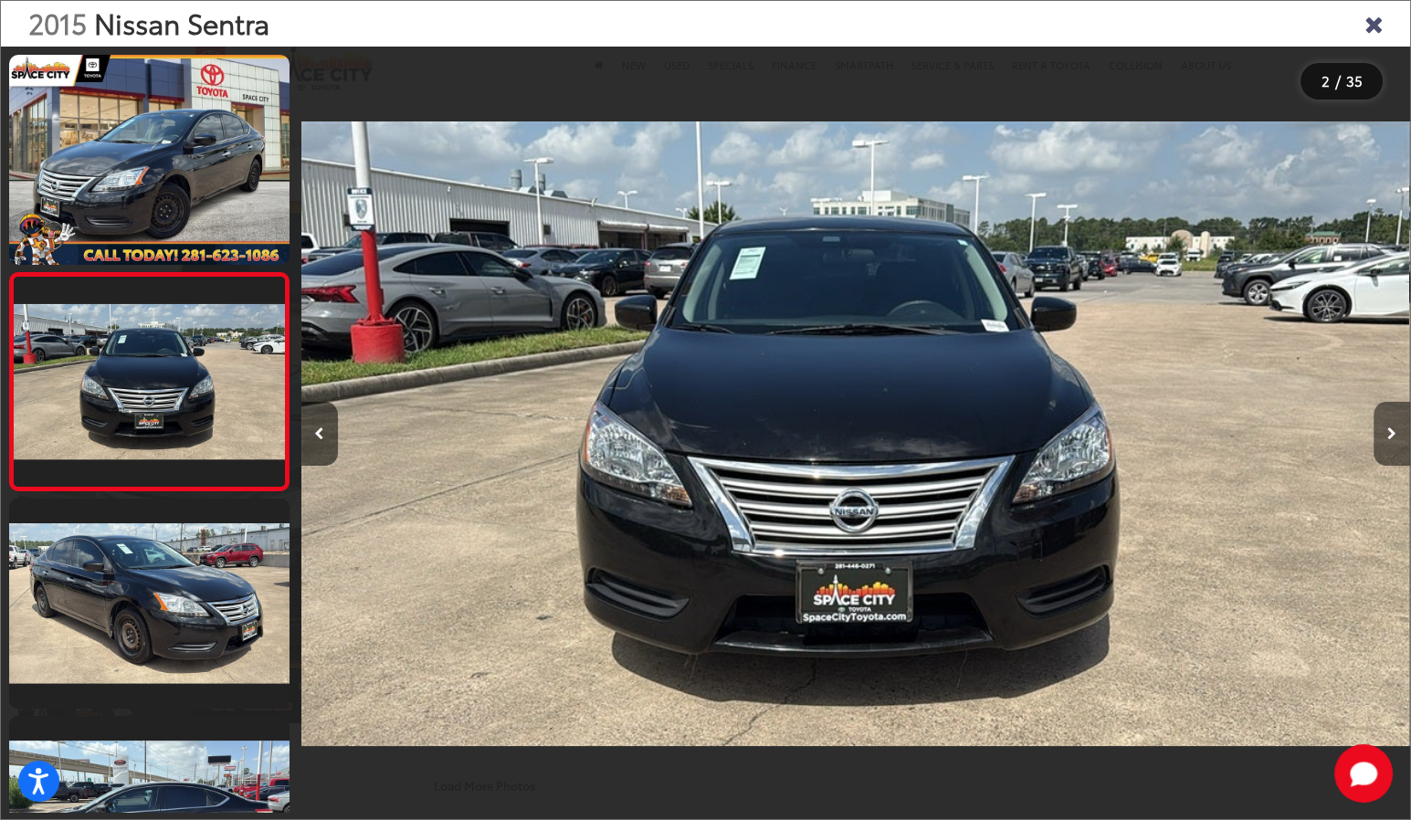
click at [1391, 429] on icon "Next image" at bounding box center [1391, 433] width 9 height 13
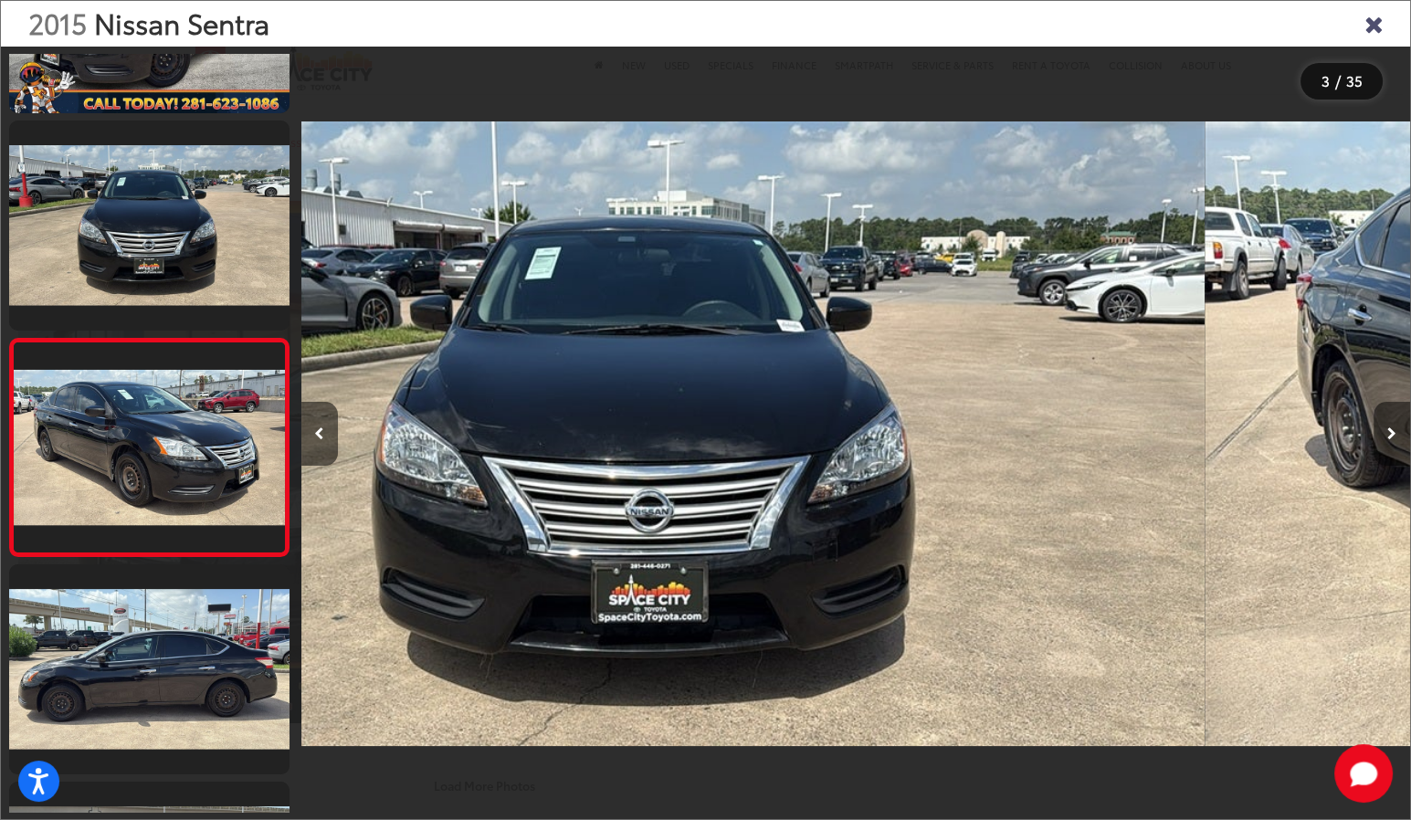
scroll to position [217, 0]
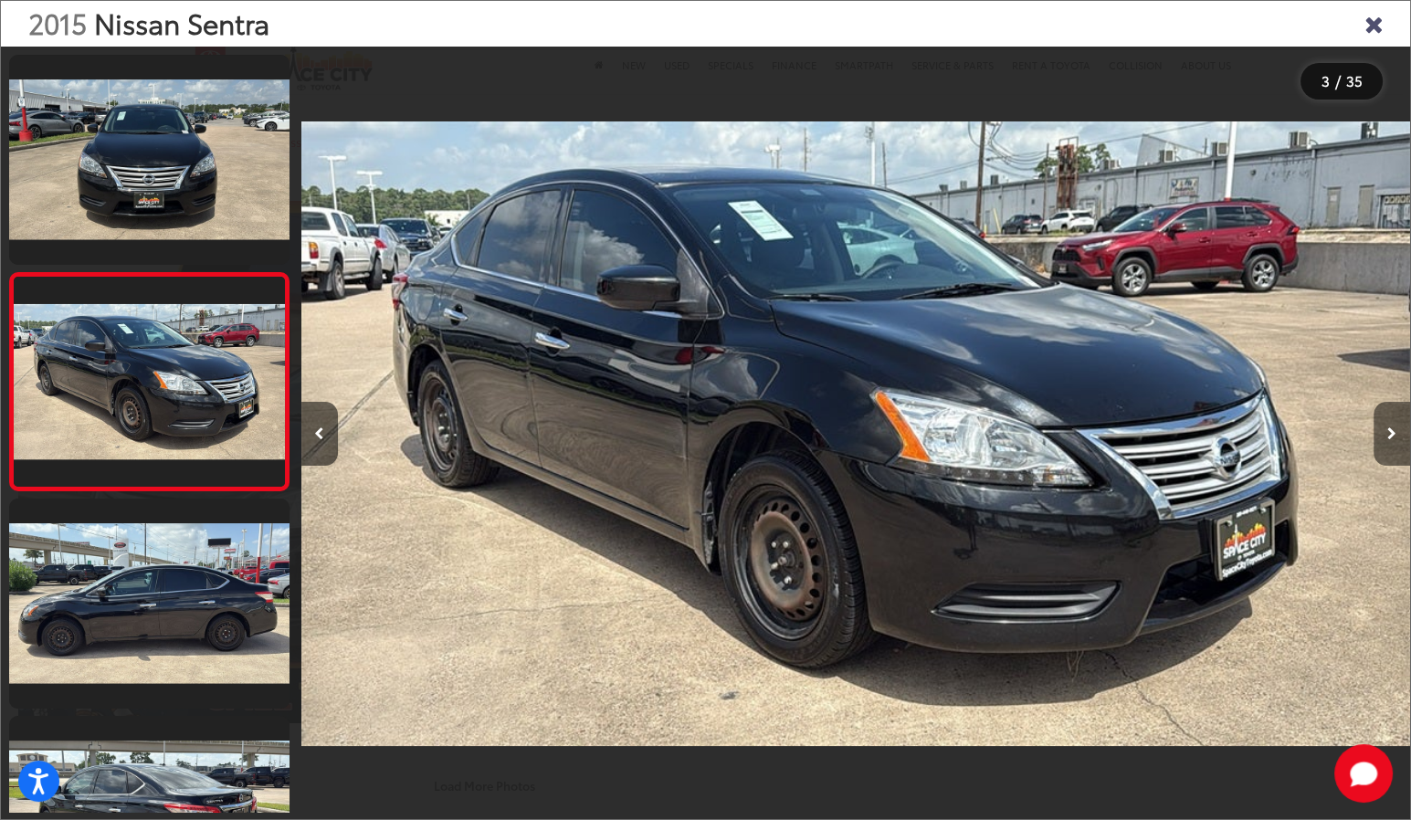
click at [1395, 425] on button "Next image" at bounding box center [1391, 434] width 37 height 64
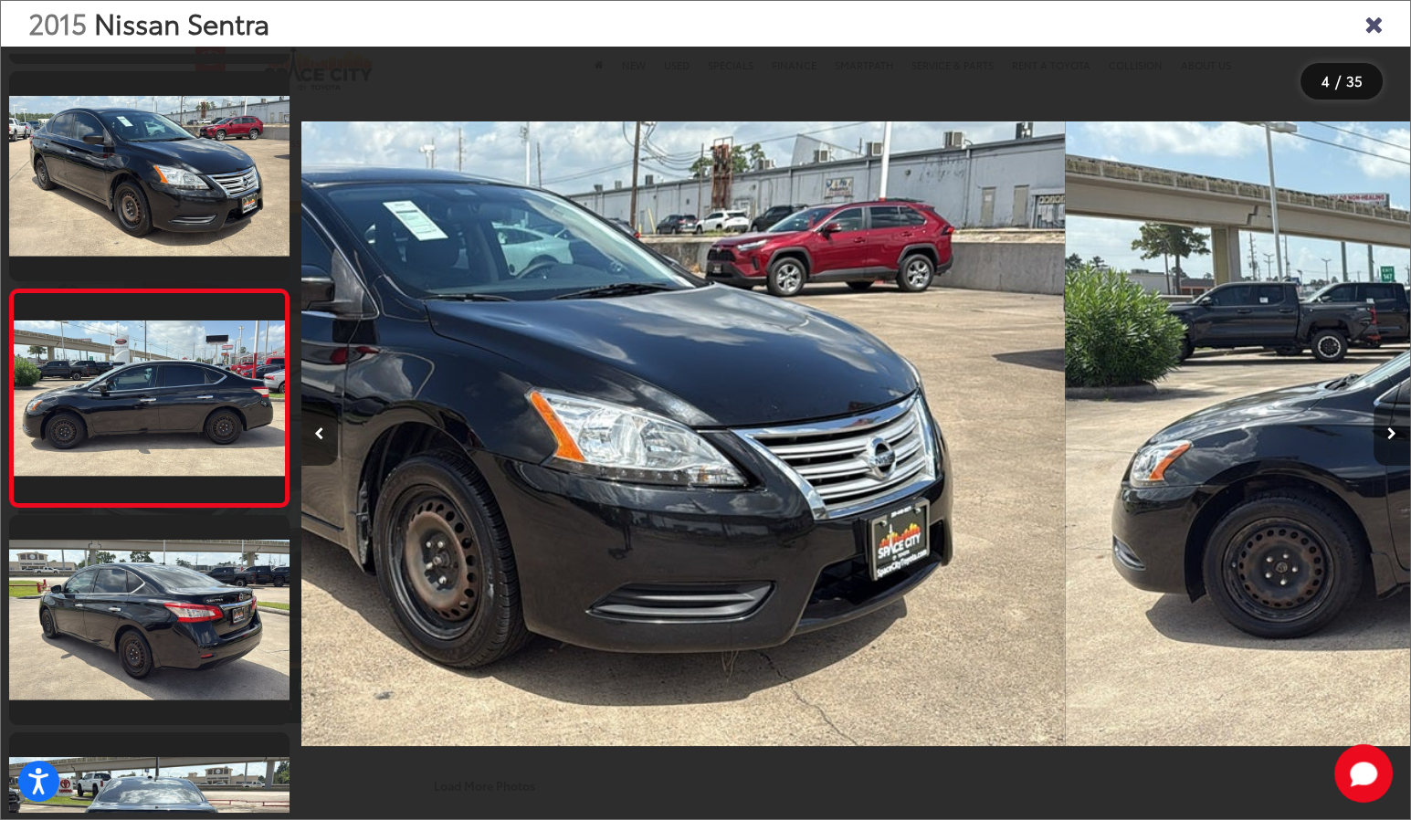
scroll to position [435, 0]
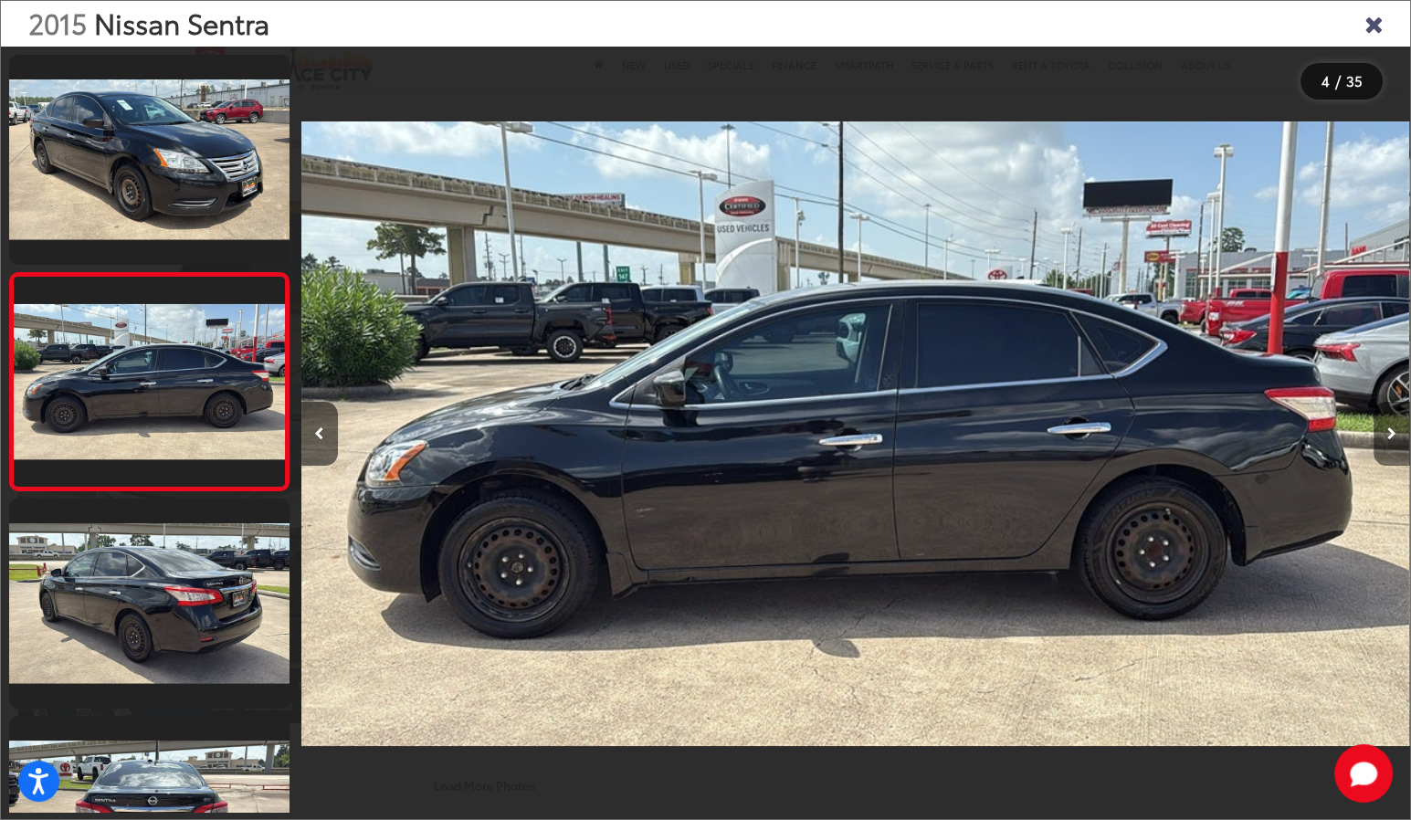
click at [1395, 425] on button "Next image" at bounding box center [1391, 434] width 37 height 64
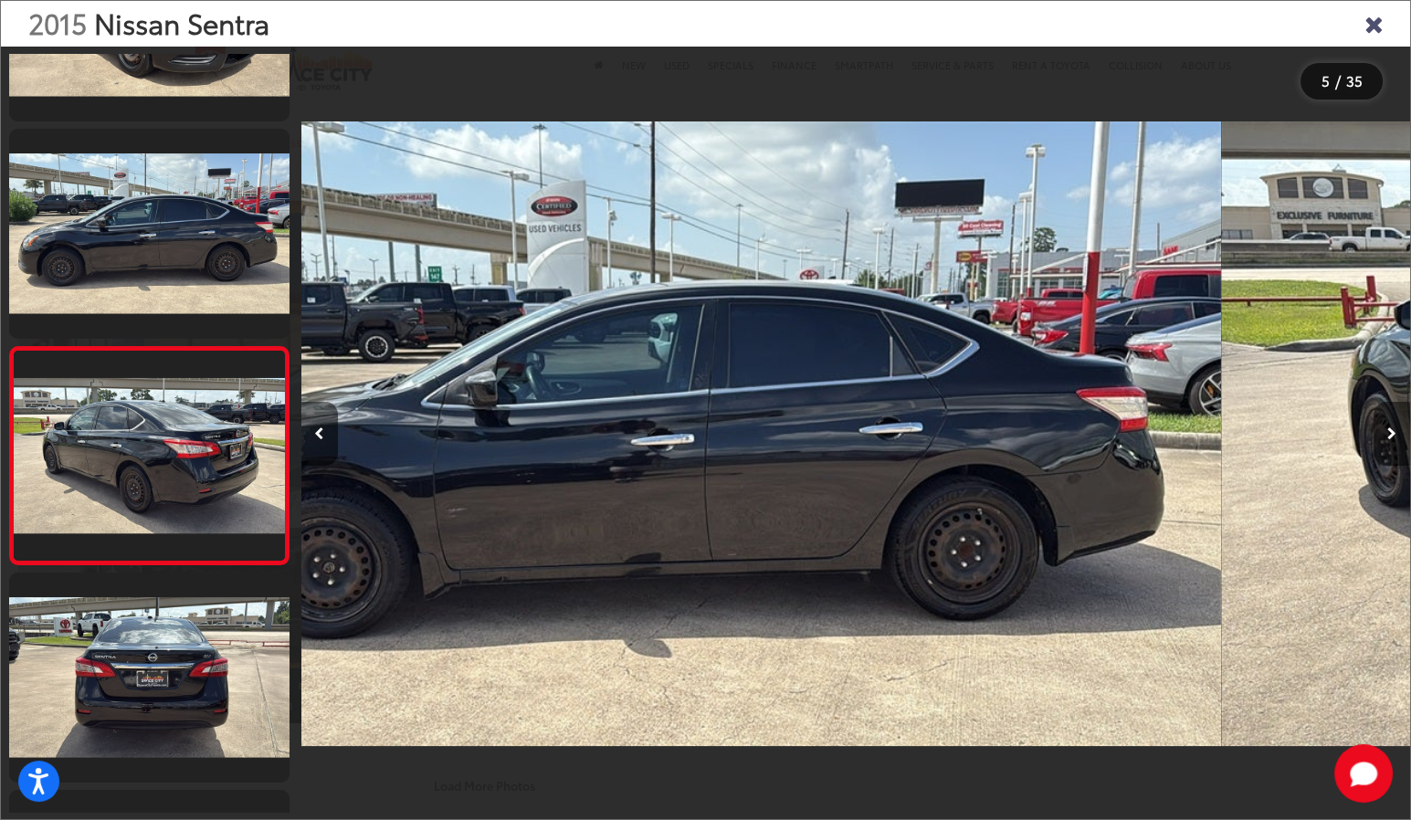
scroll to position [653, 0]
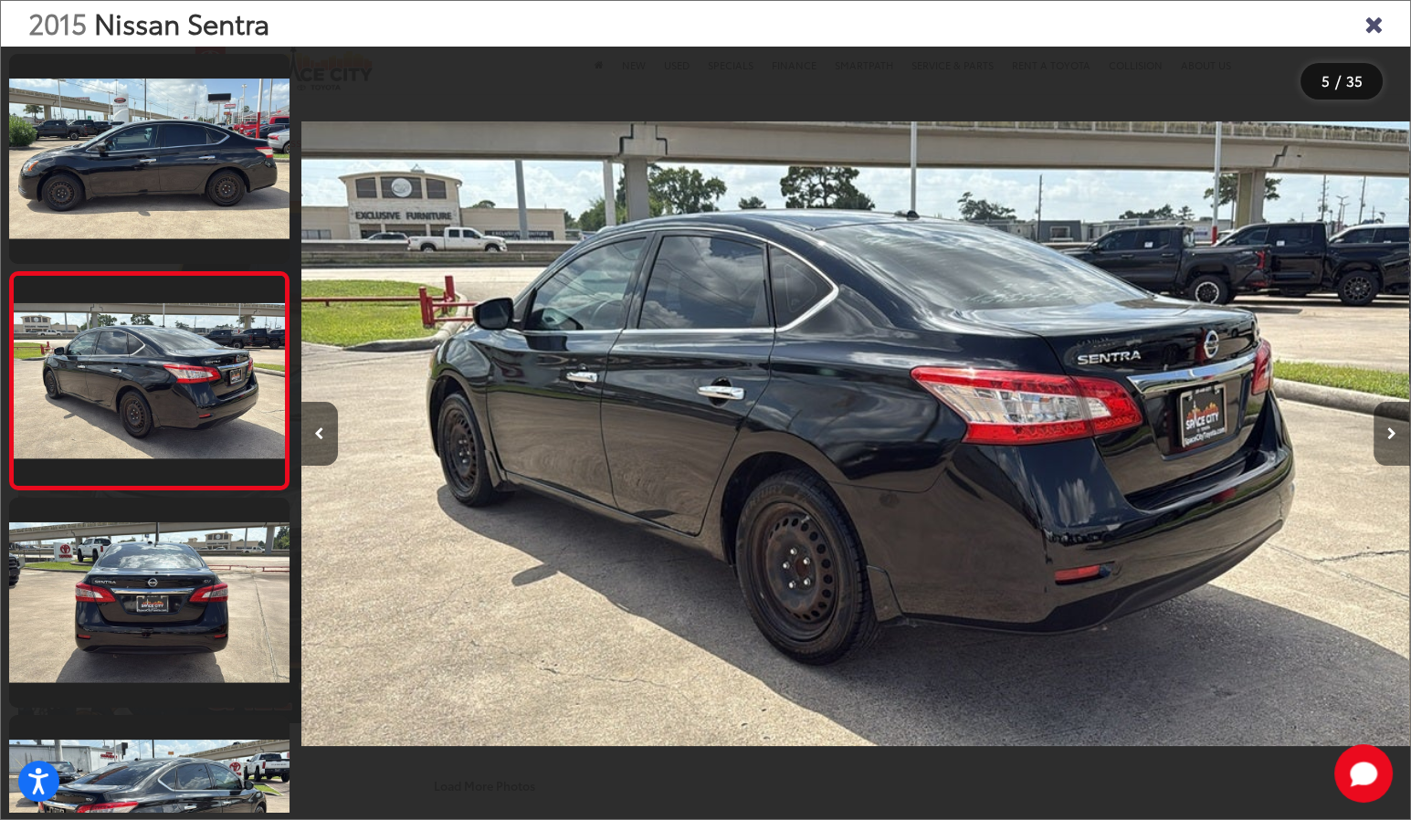
click at [1395, 425] on button "Next image" at bounding box center [1391, 434] width 37 height 64
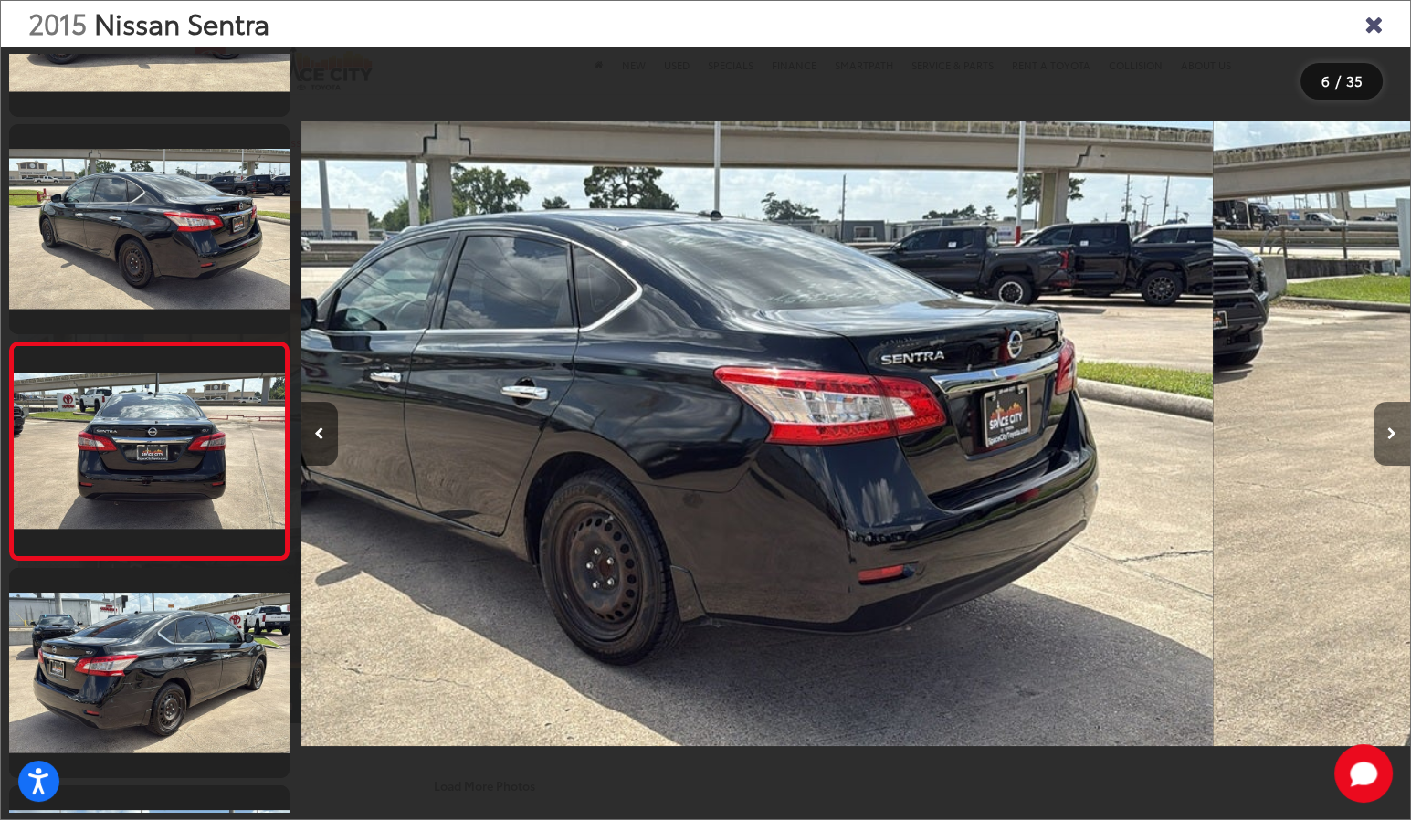
scroll to position [869, 0]
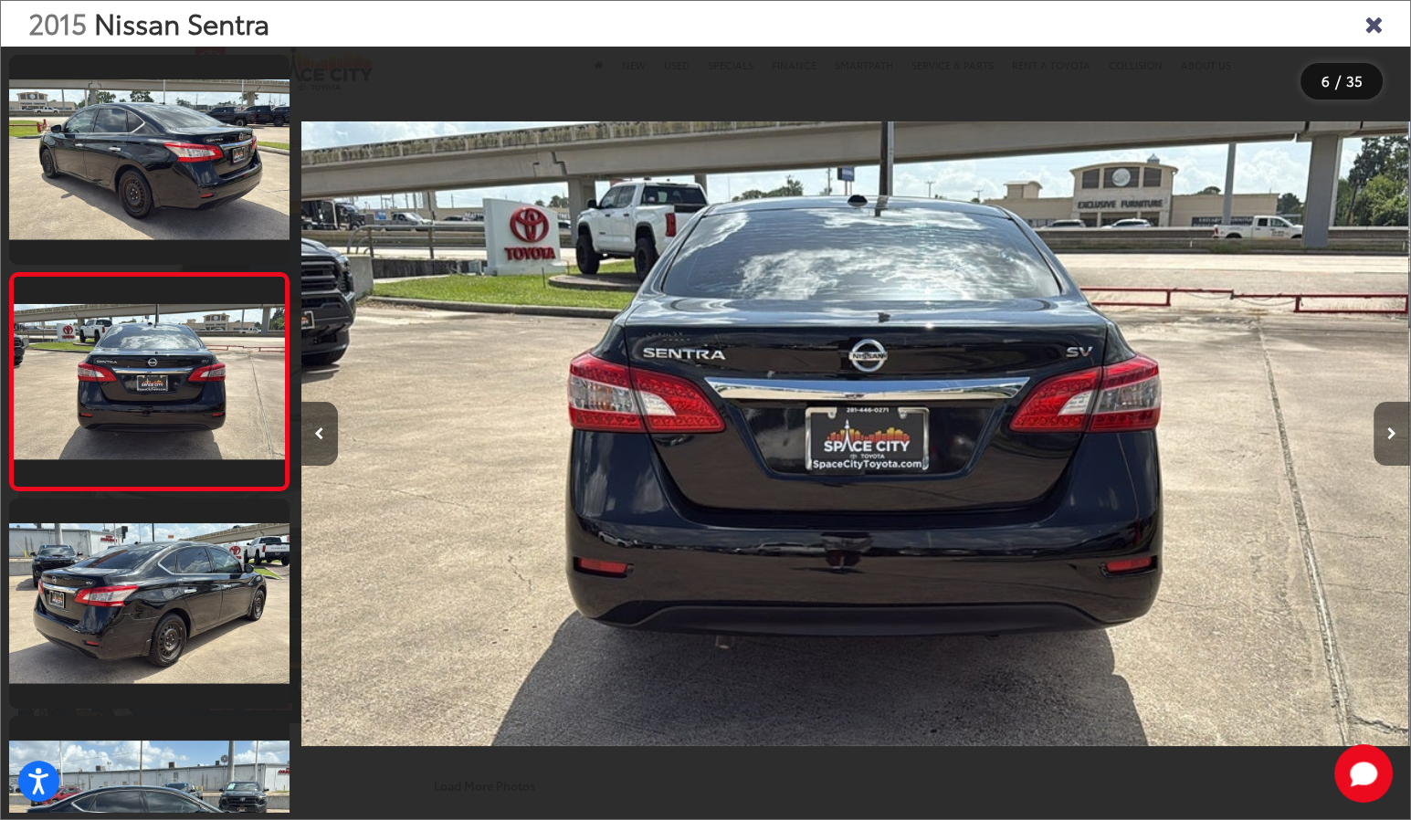
click at [1396, 425] on button "Next image" at bounding box center [1391, 434] width 37 height 64
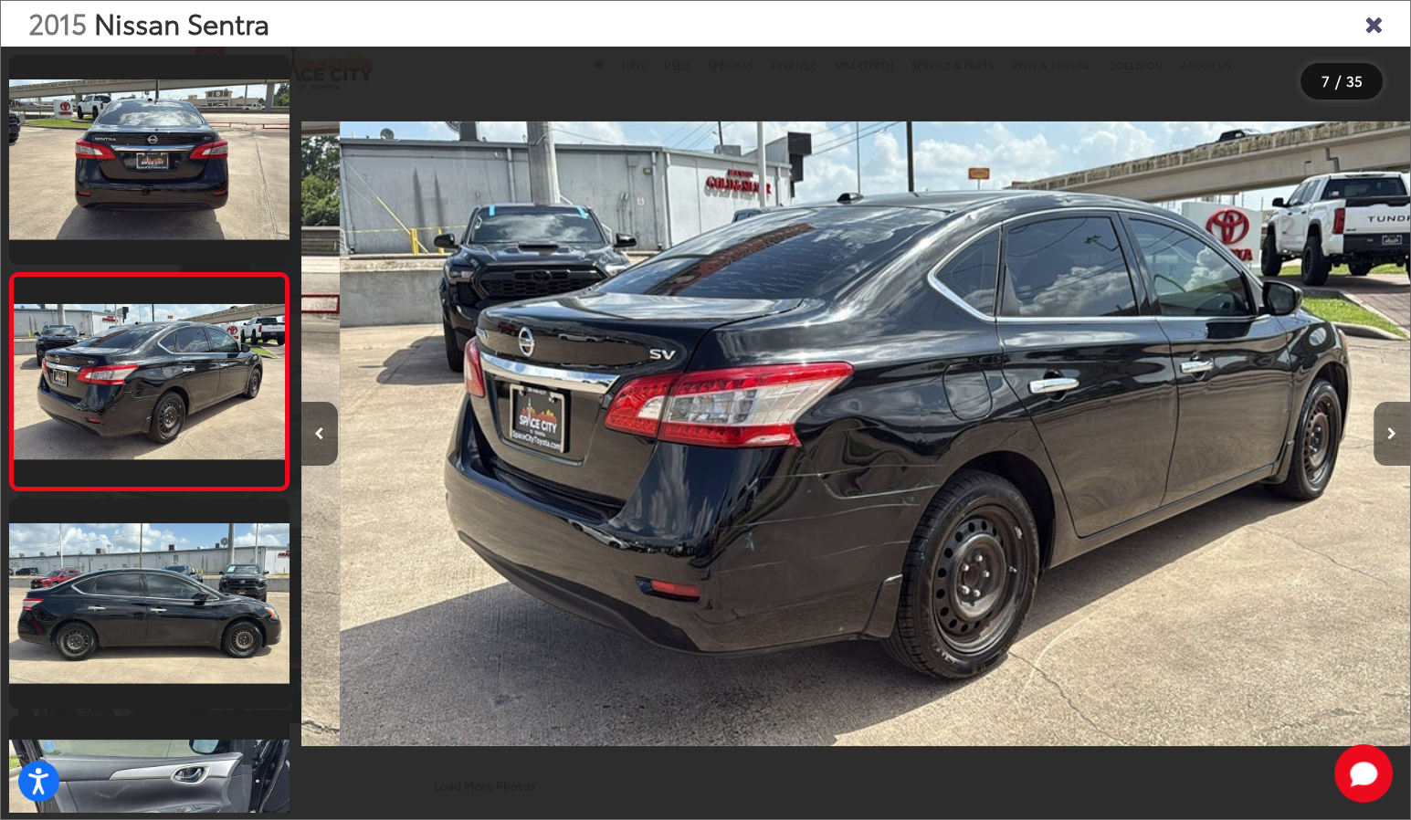
scroll to position [0, 6655]
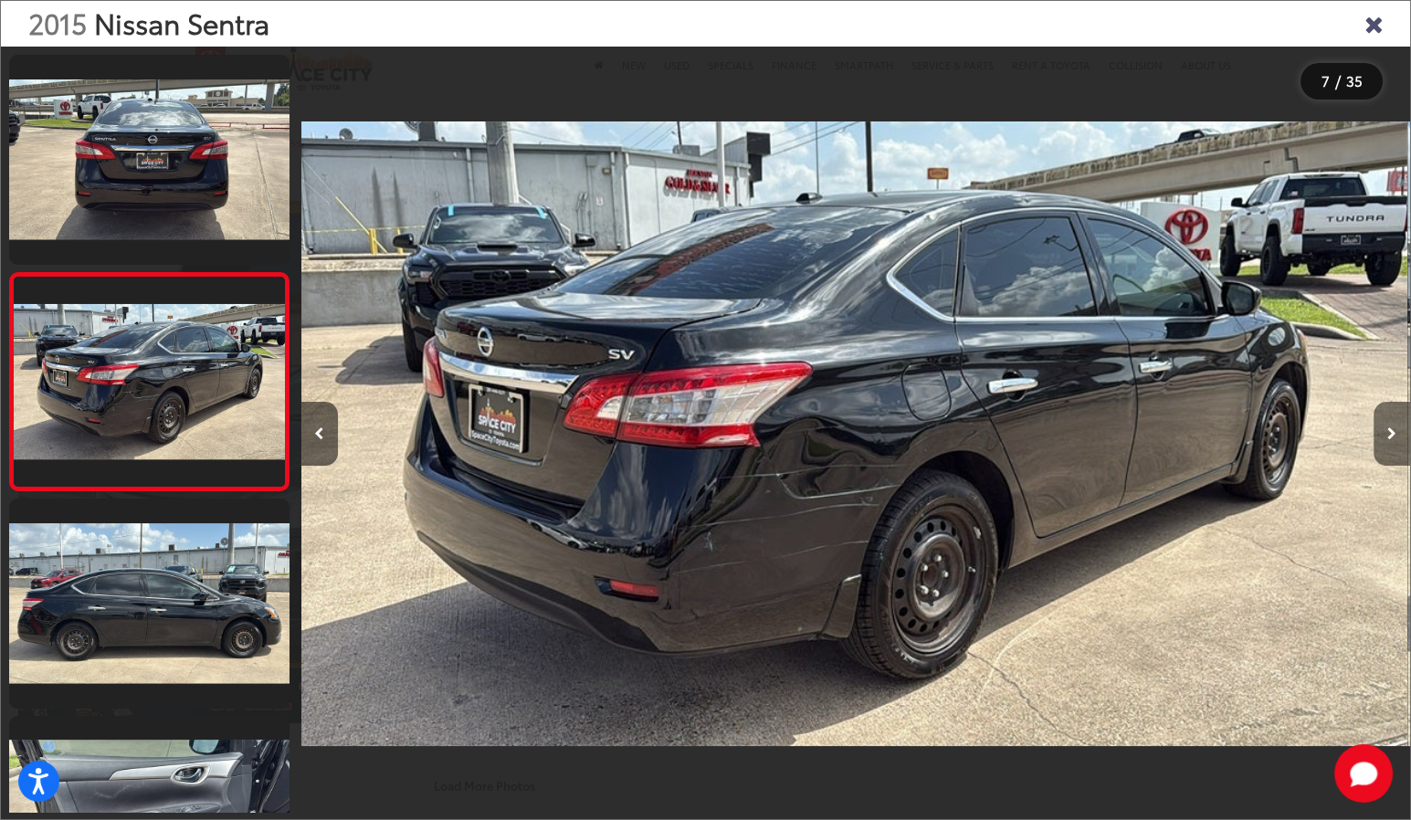
click at [1396, 425] on button "Next image" at bounding box center [1391, 434] width 37 height 64
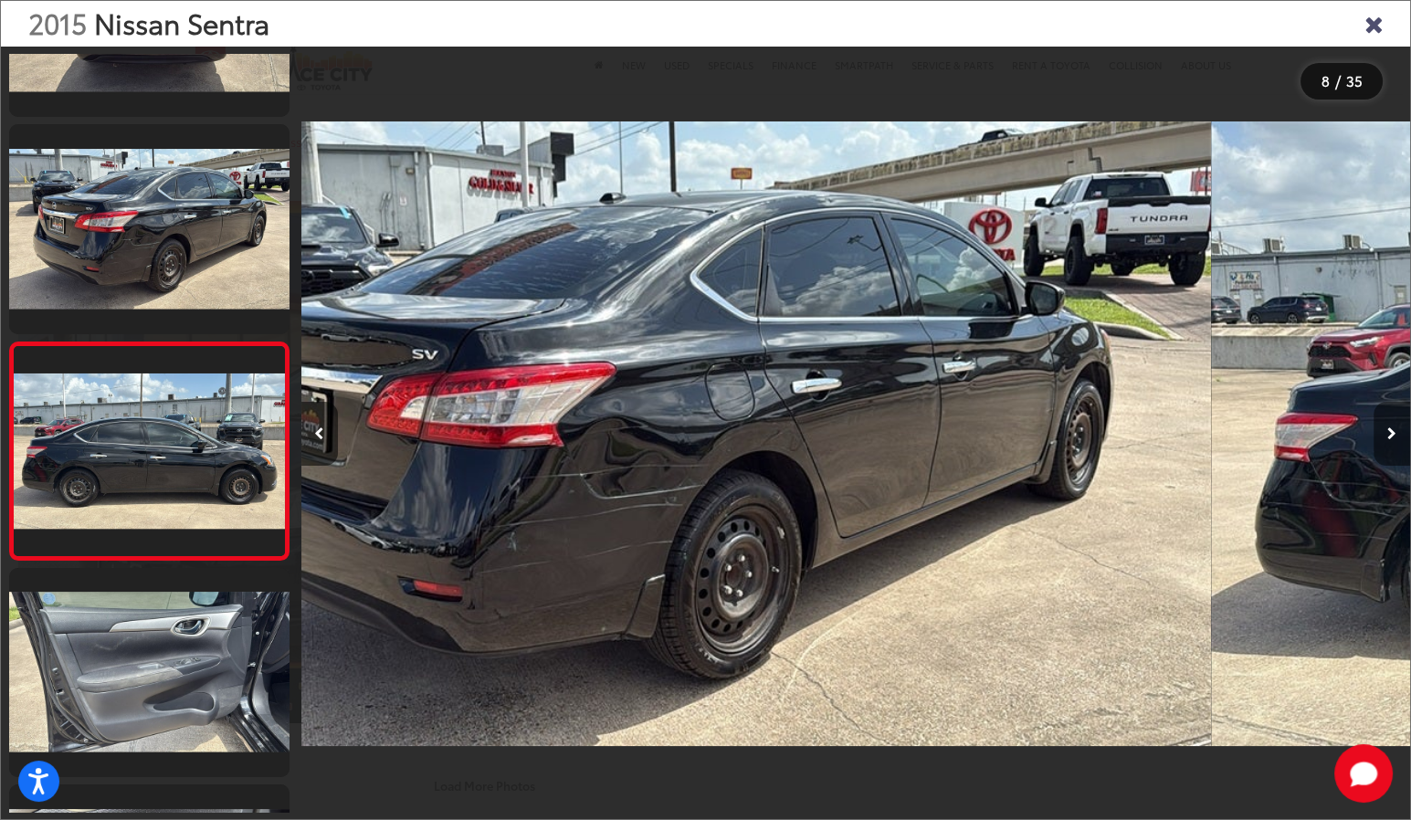
scroll to position [0, 0]
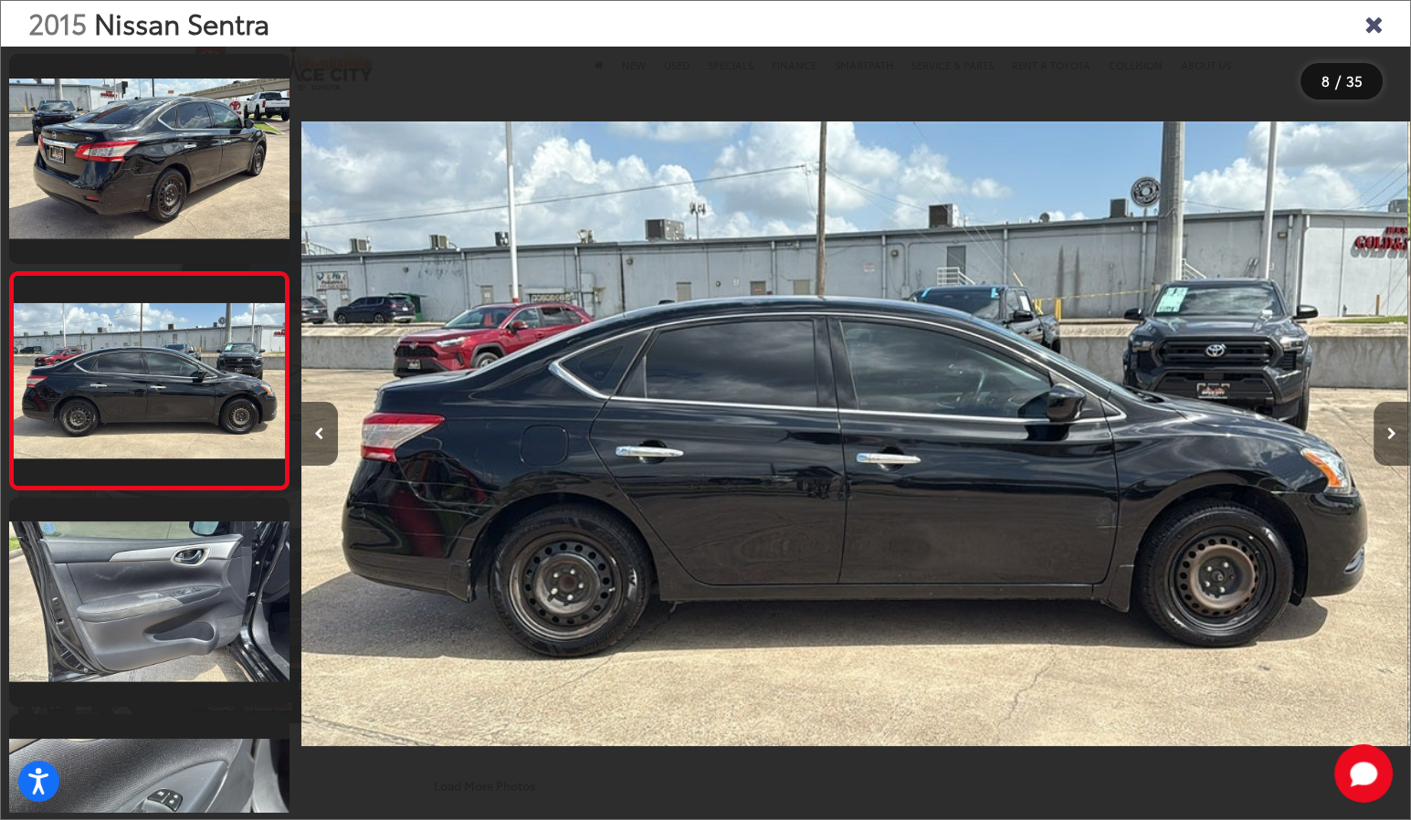
click at [1396, 425] on button "Next image" at bounding box center [1391, 434] width 37 height 64
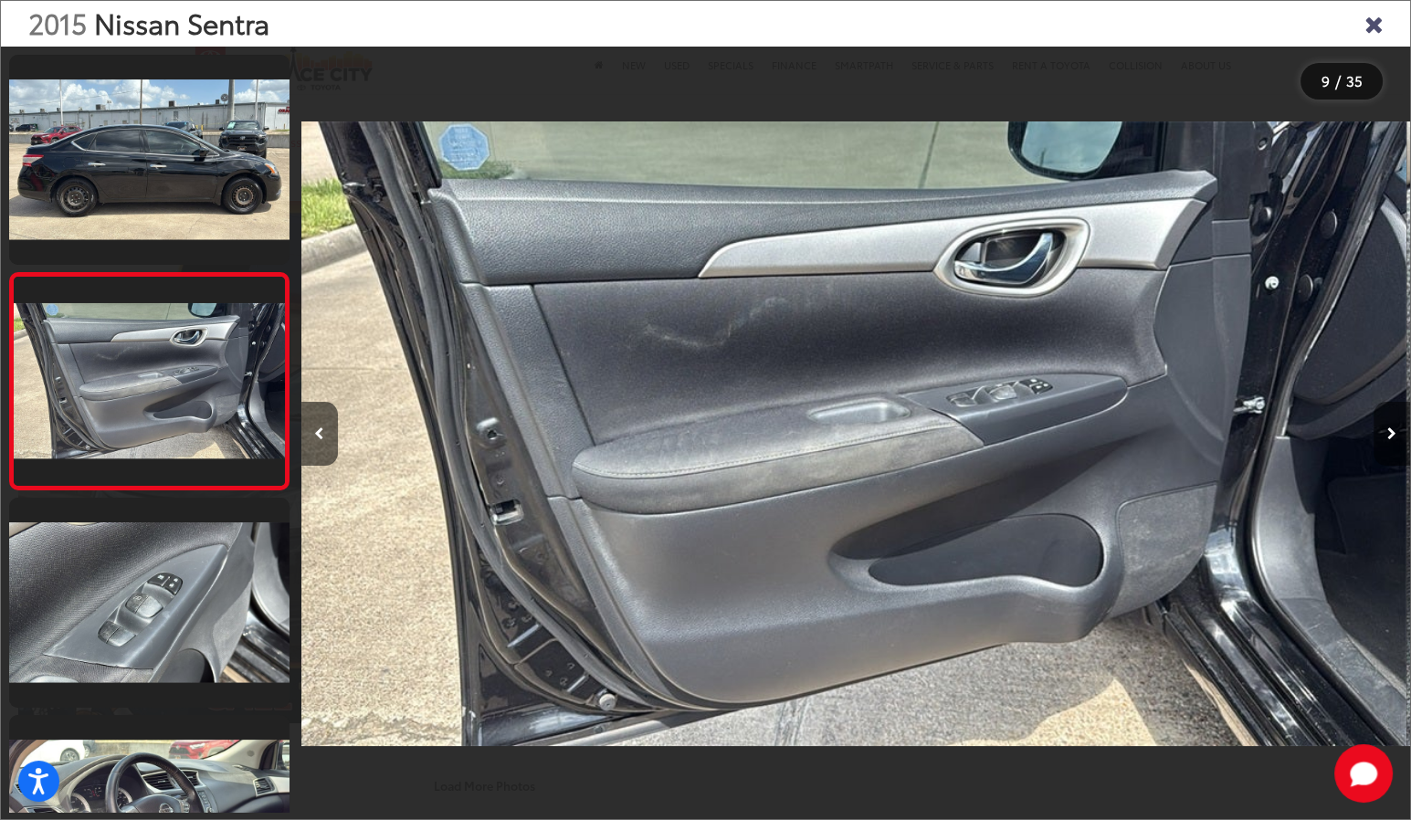
click at [1396, 425] on button "Next image" at bounding box center [1391, 434] width 37 height 64
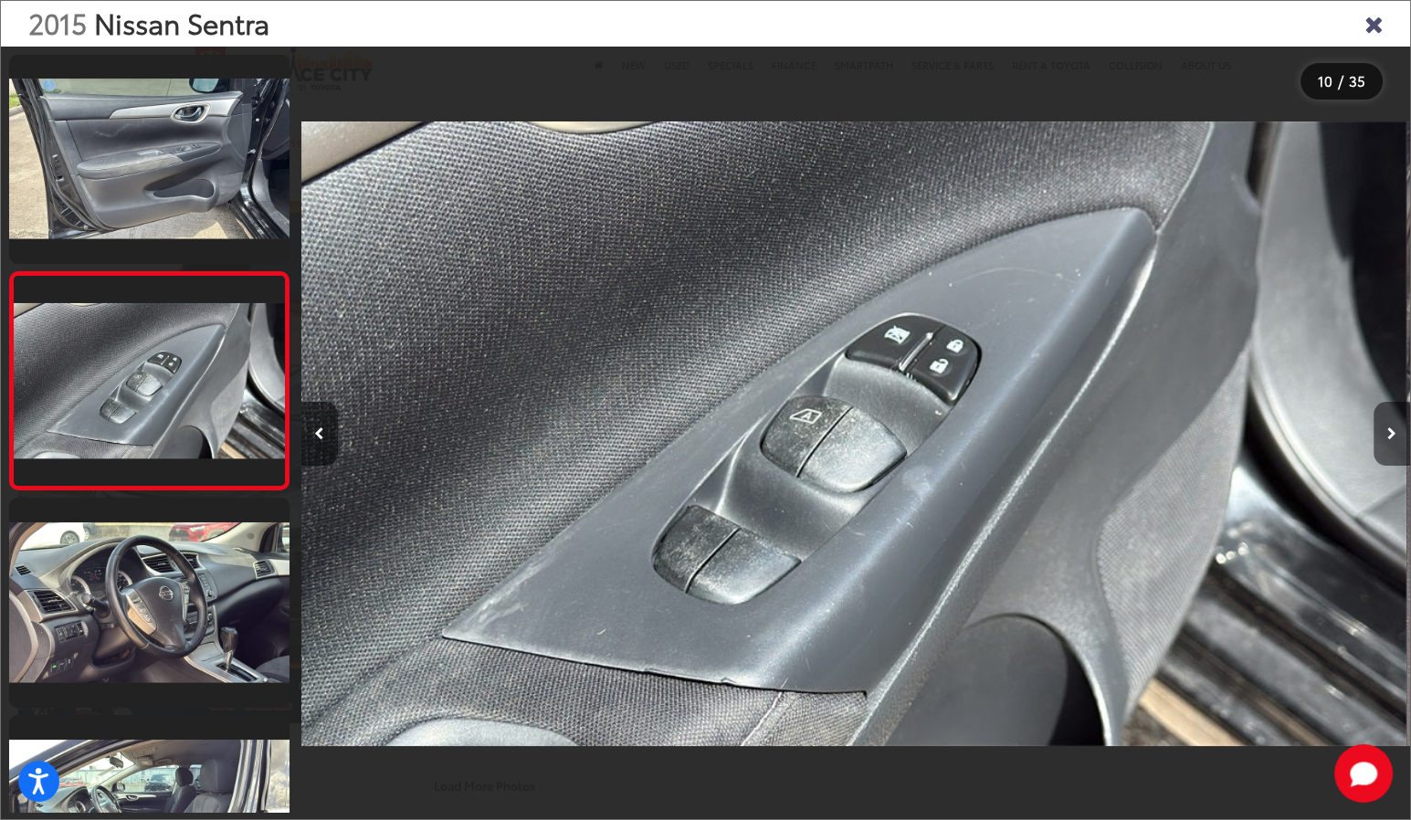
click at [1396, 425] on button "Next image" at bounding box center [1391, 434] width 37 height 64
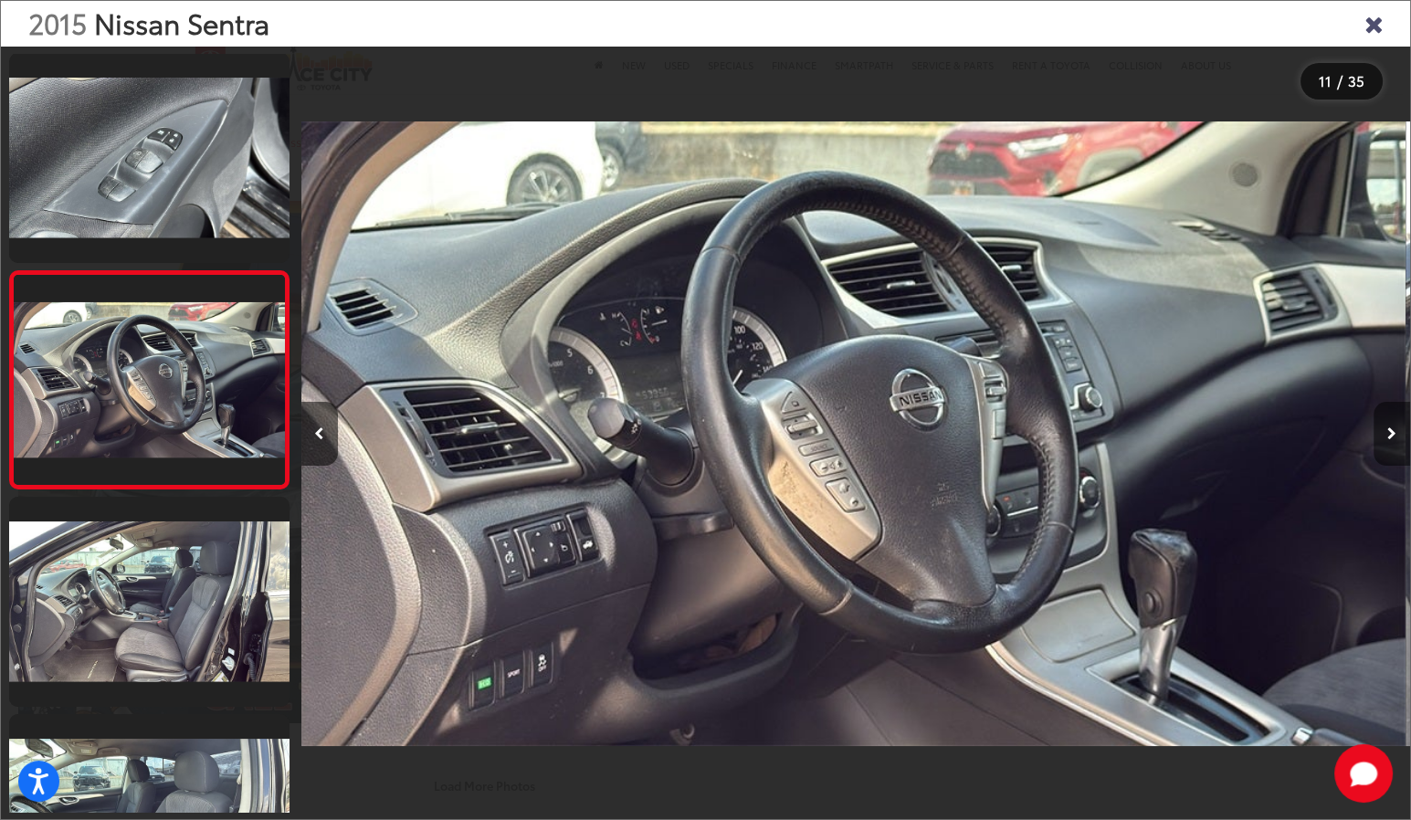
click at [1396, 425] on button "Next image" at bounding box center [1391, 434] width 37 height 64
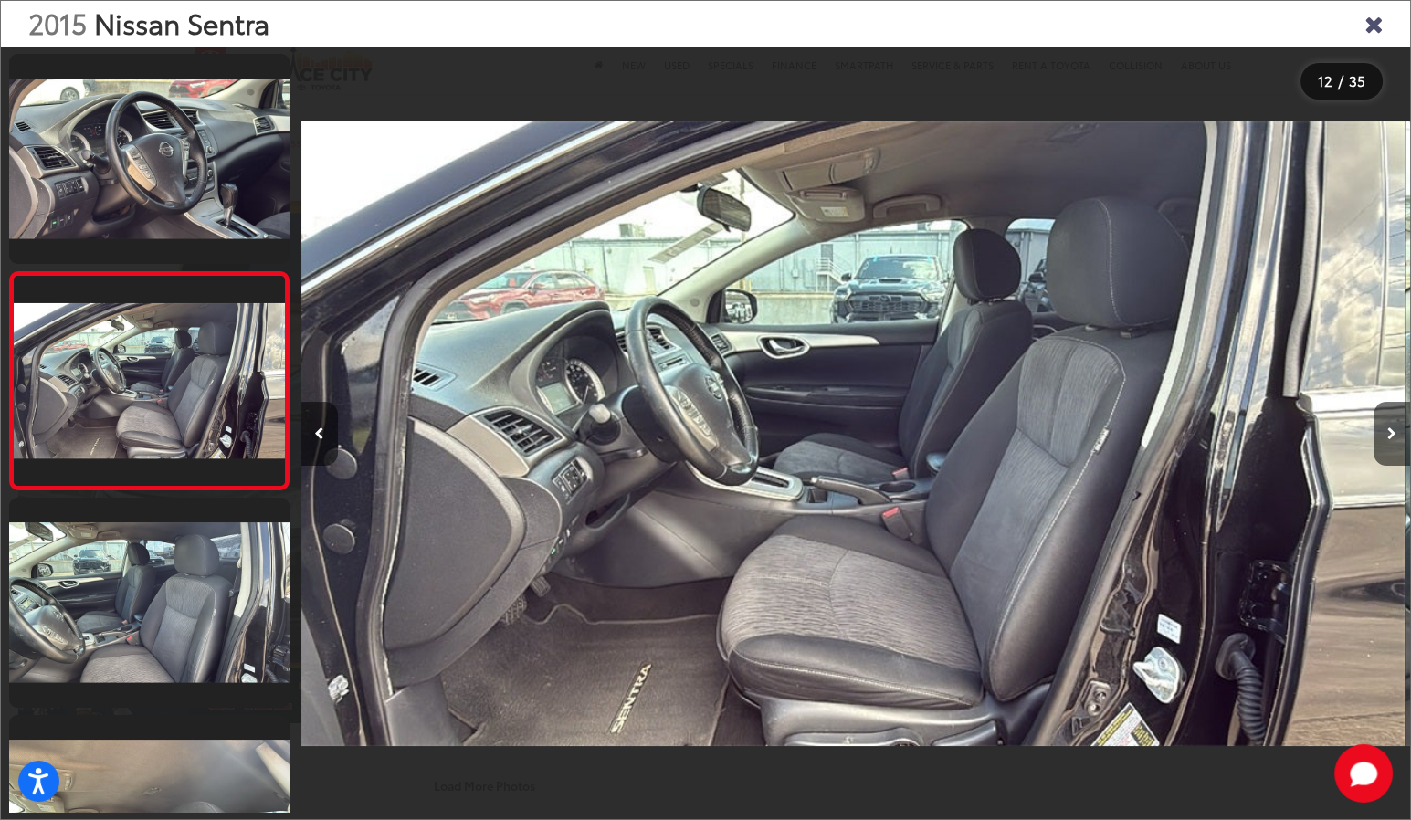
click at [1356, 16] on div "2015 Nissan Sentra" at bounding box center [705, 24] width 1409 height 46
click at [1373, 24] on icon "Close gallery" at bounding box center [1373, 23] width 18 height 24
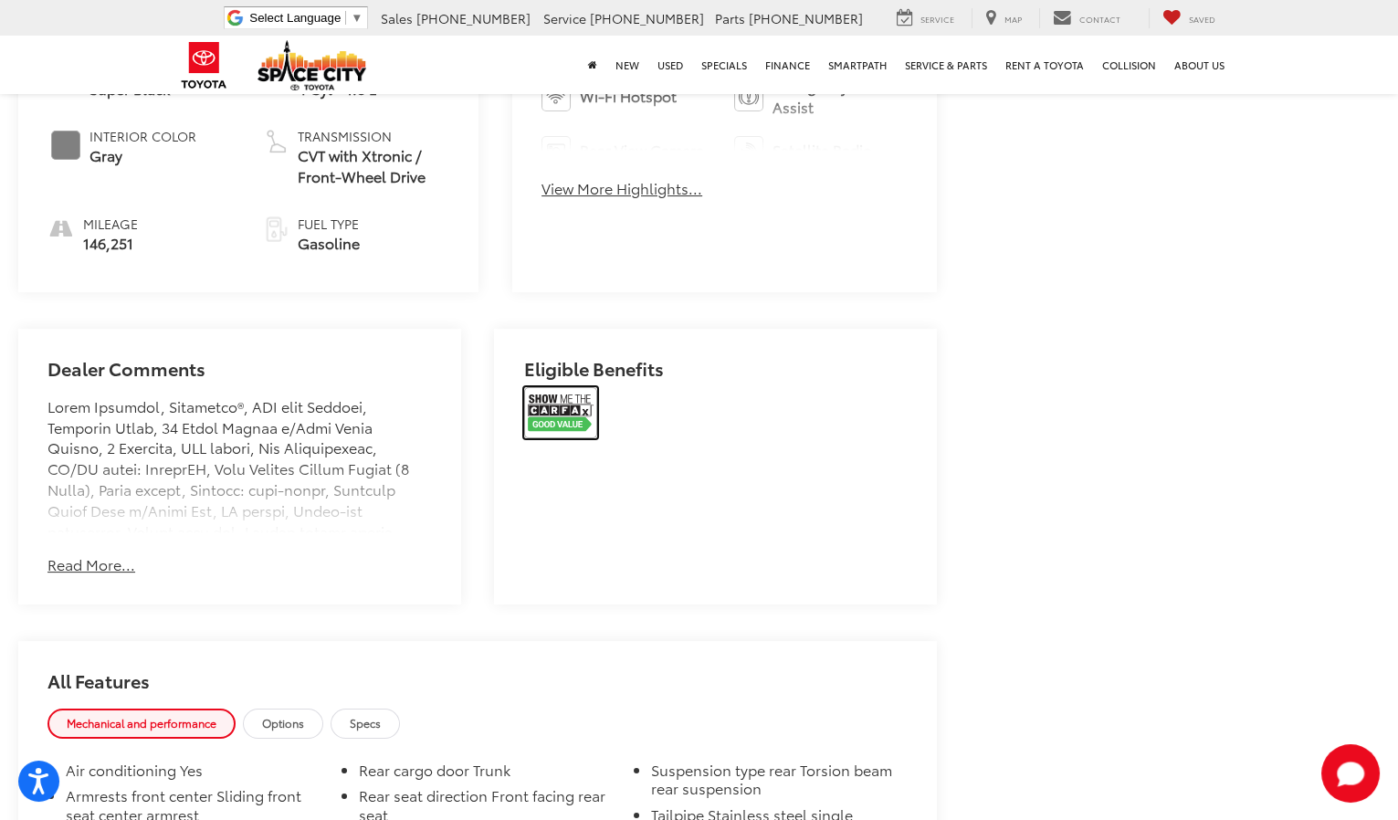
click at [543, 400] on img at bounding box center [560, 412] width 73 height 51
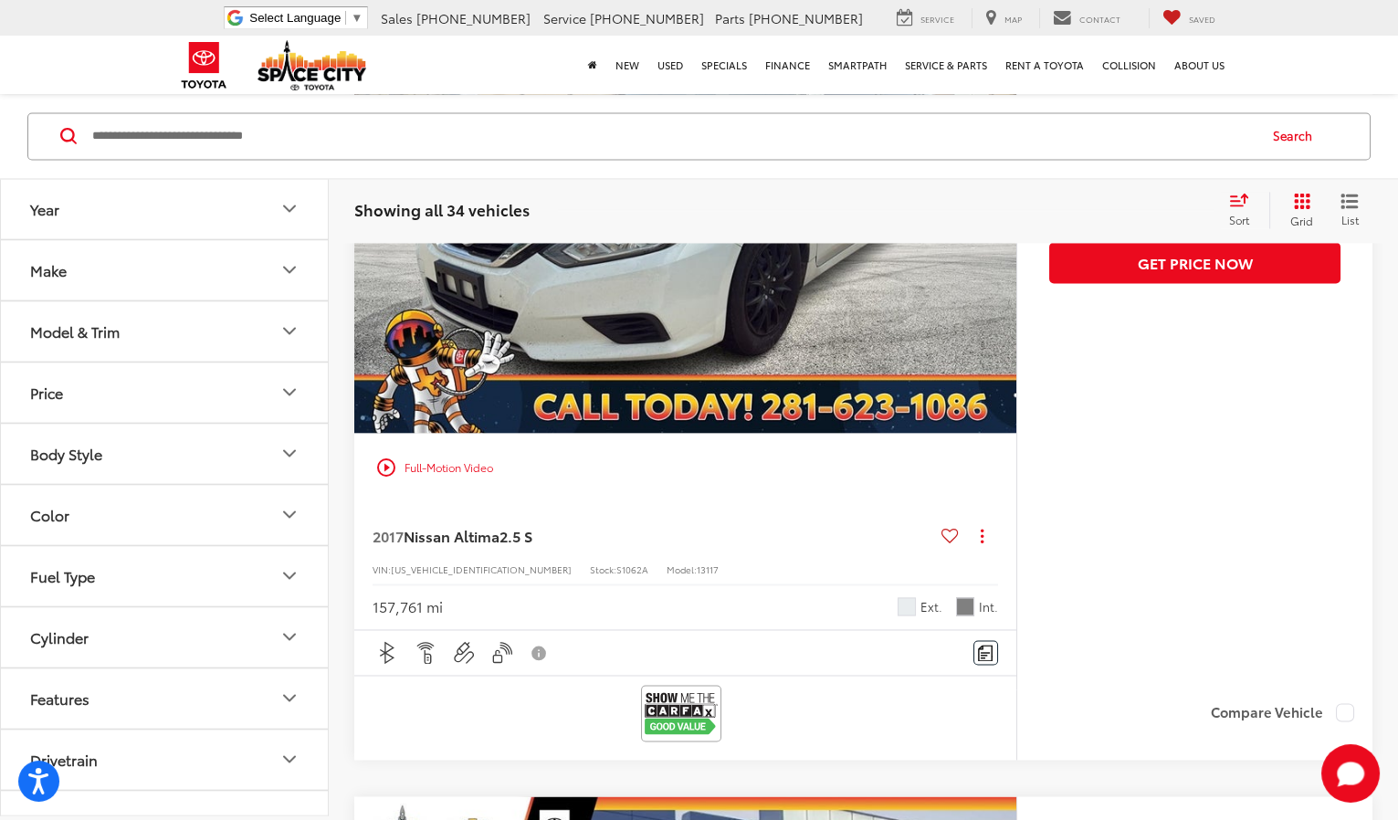
scroll to position [6922, 0]
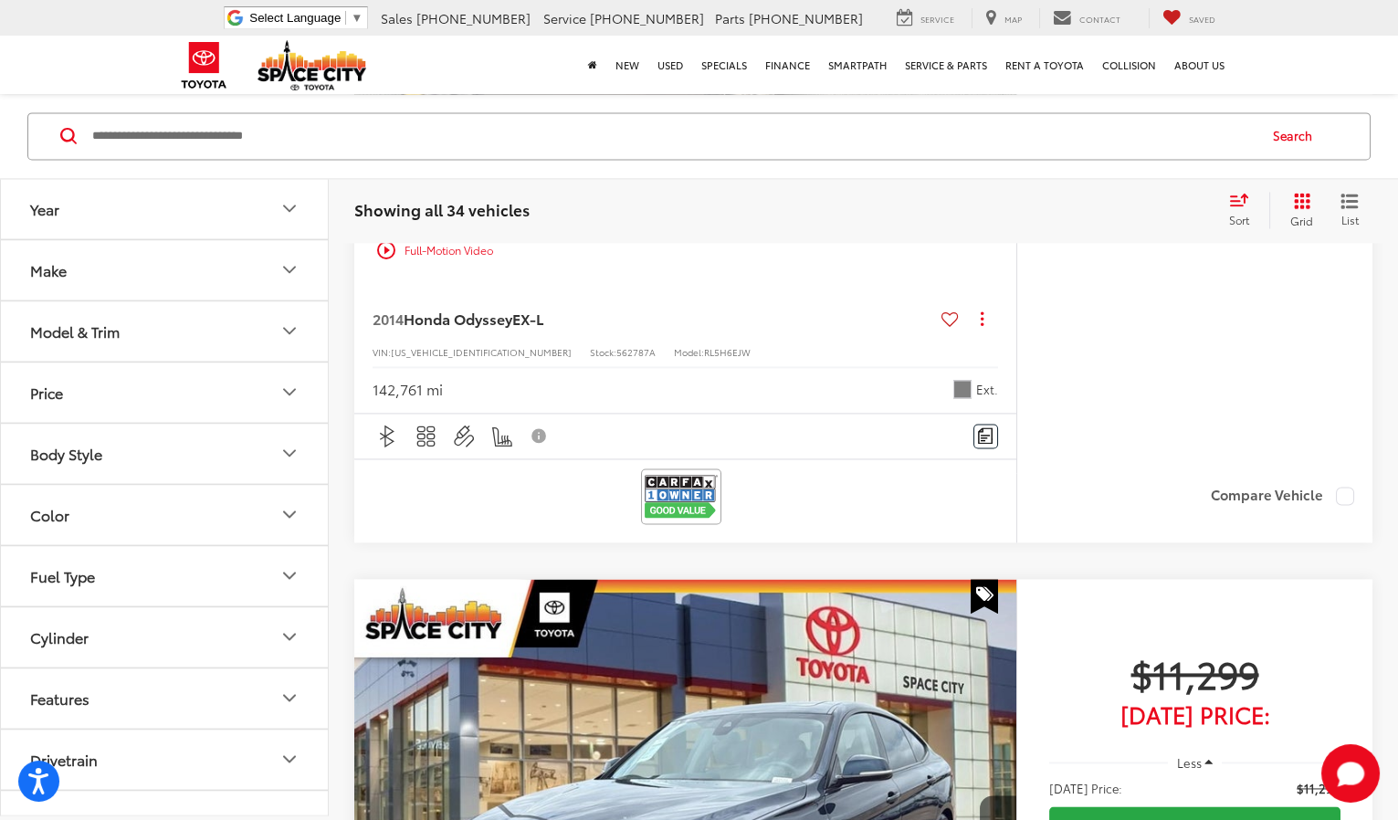
scroll to position [5872, 0]
